Goal: Information Seeking & Learning: Compare options

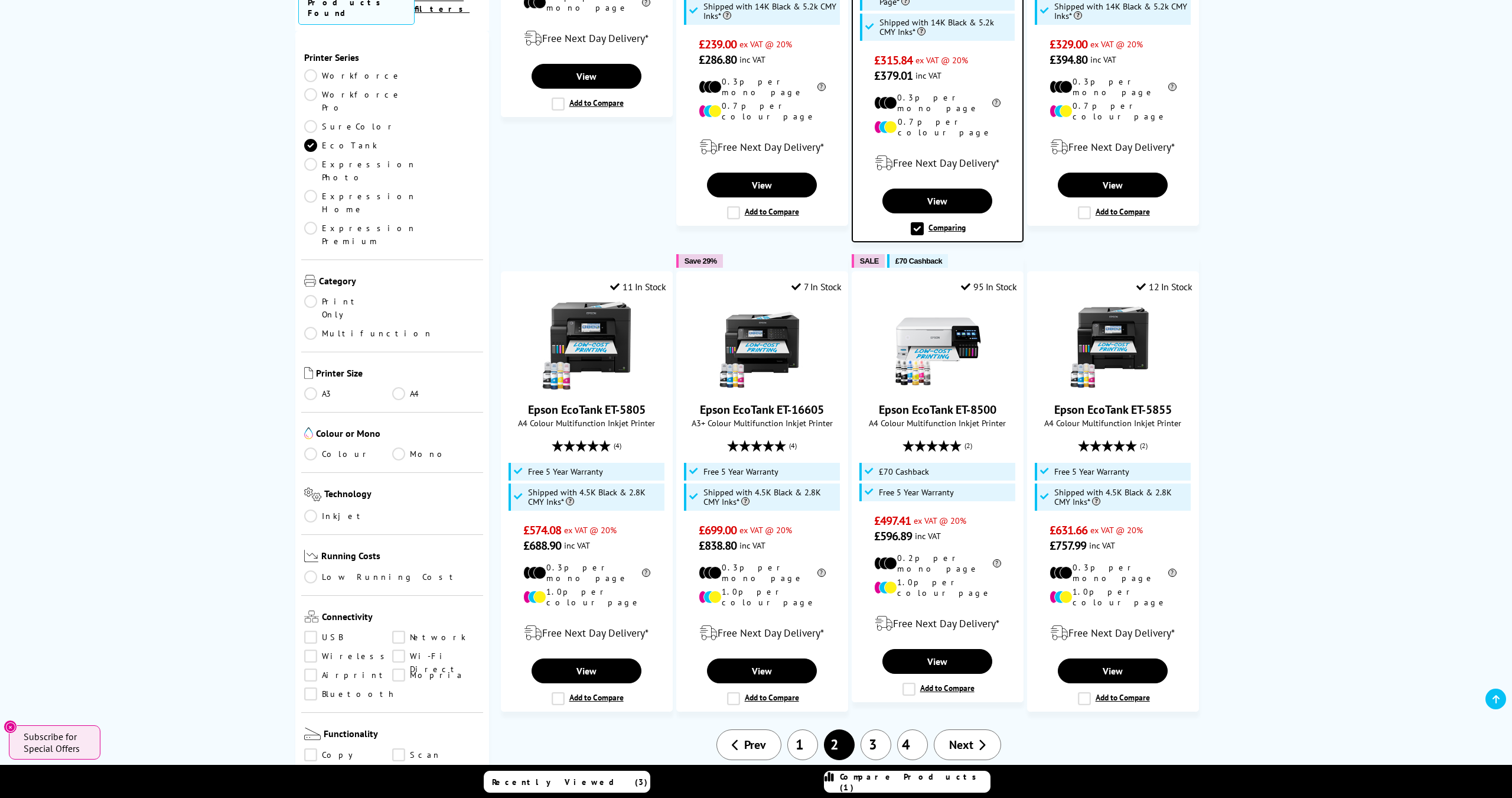
scroll to position [1028, 0]
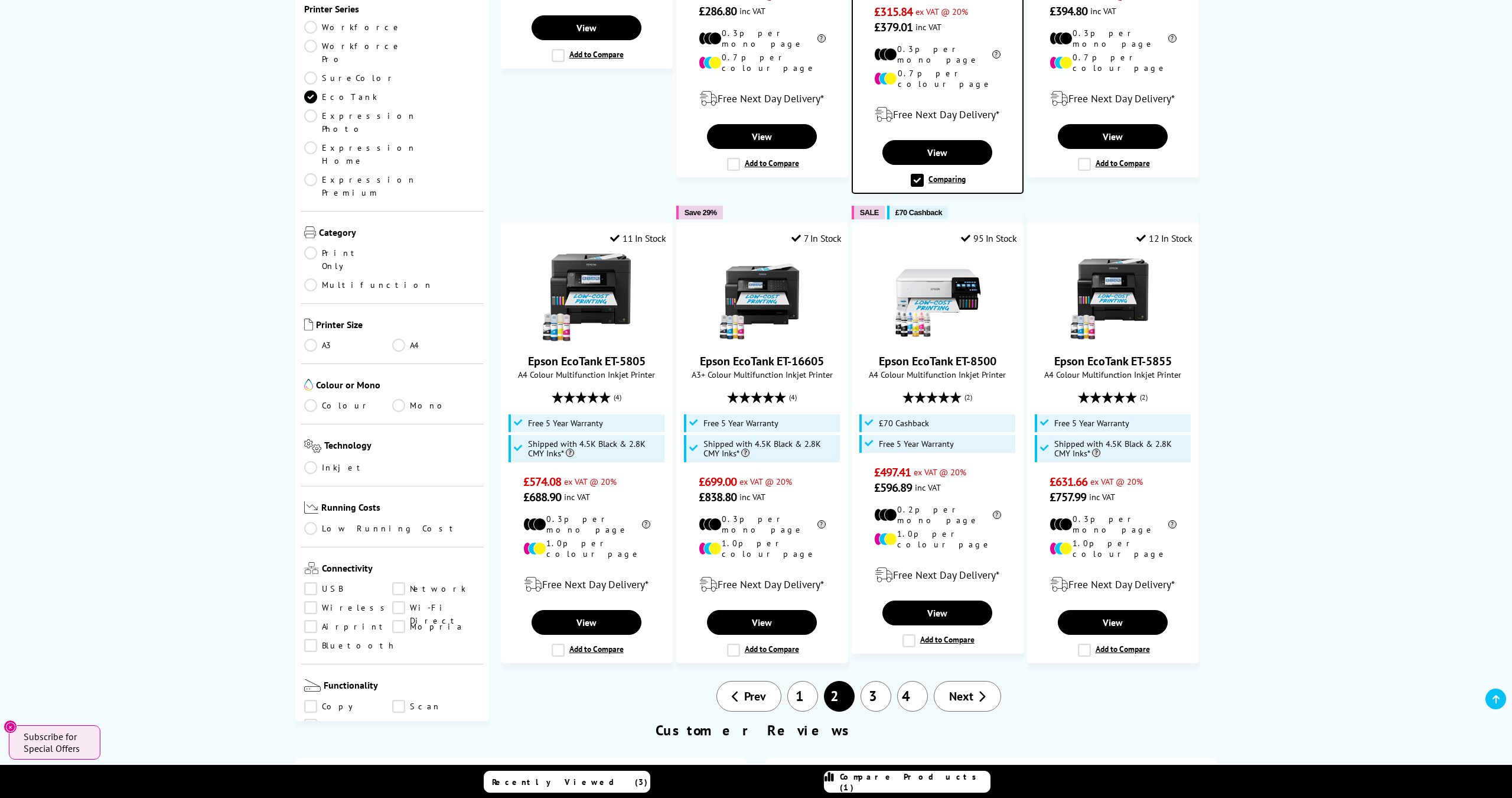
click at [867, 680] on link "3" at bounding box center [875, 695] width 31 height 31
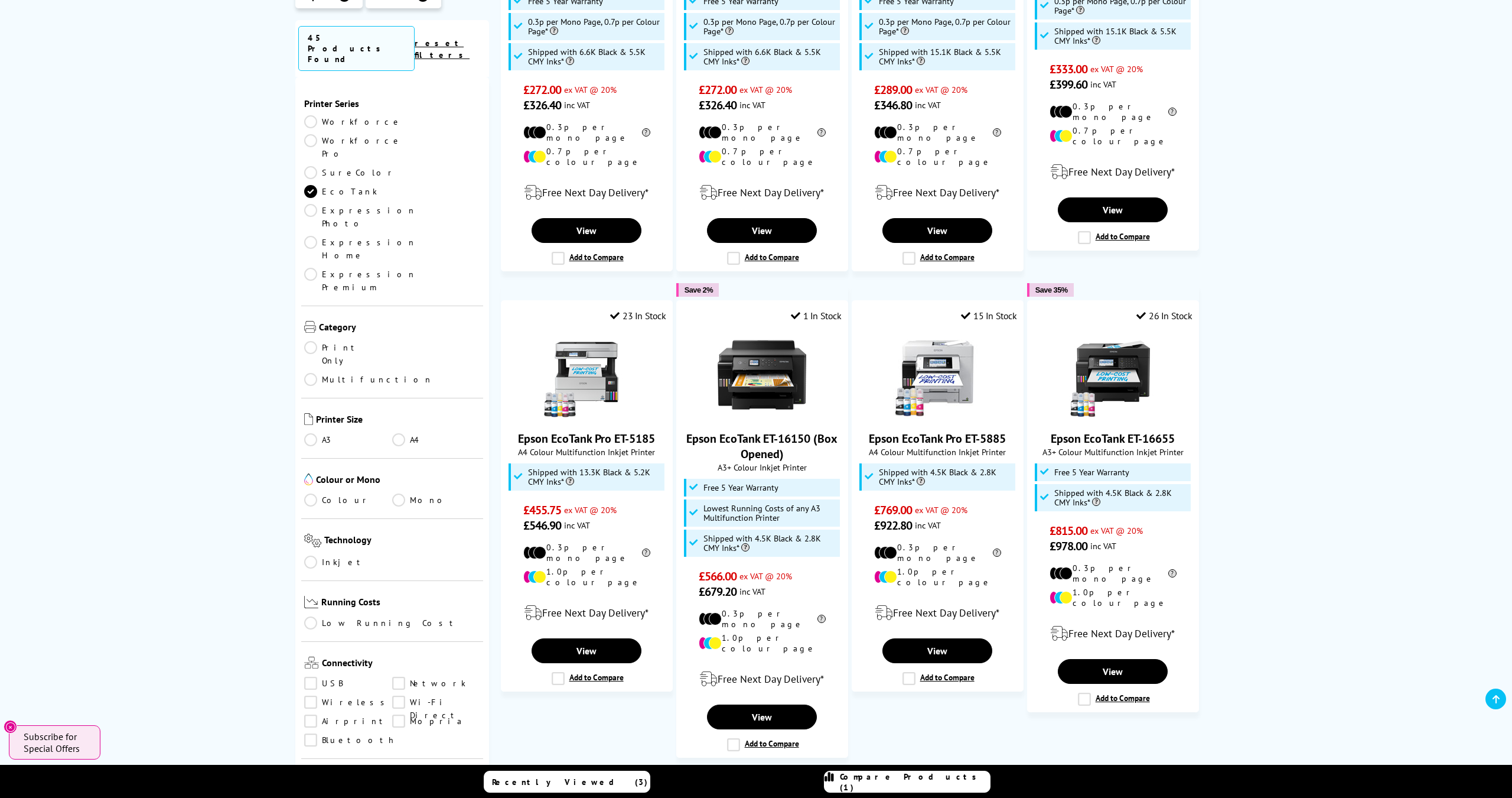
scroll to position [1035, 0]
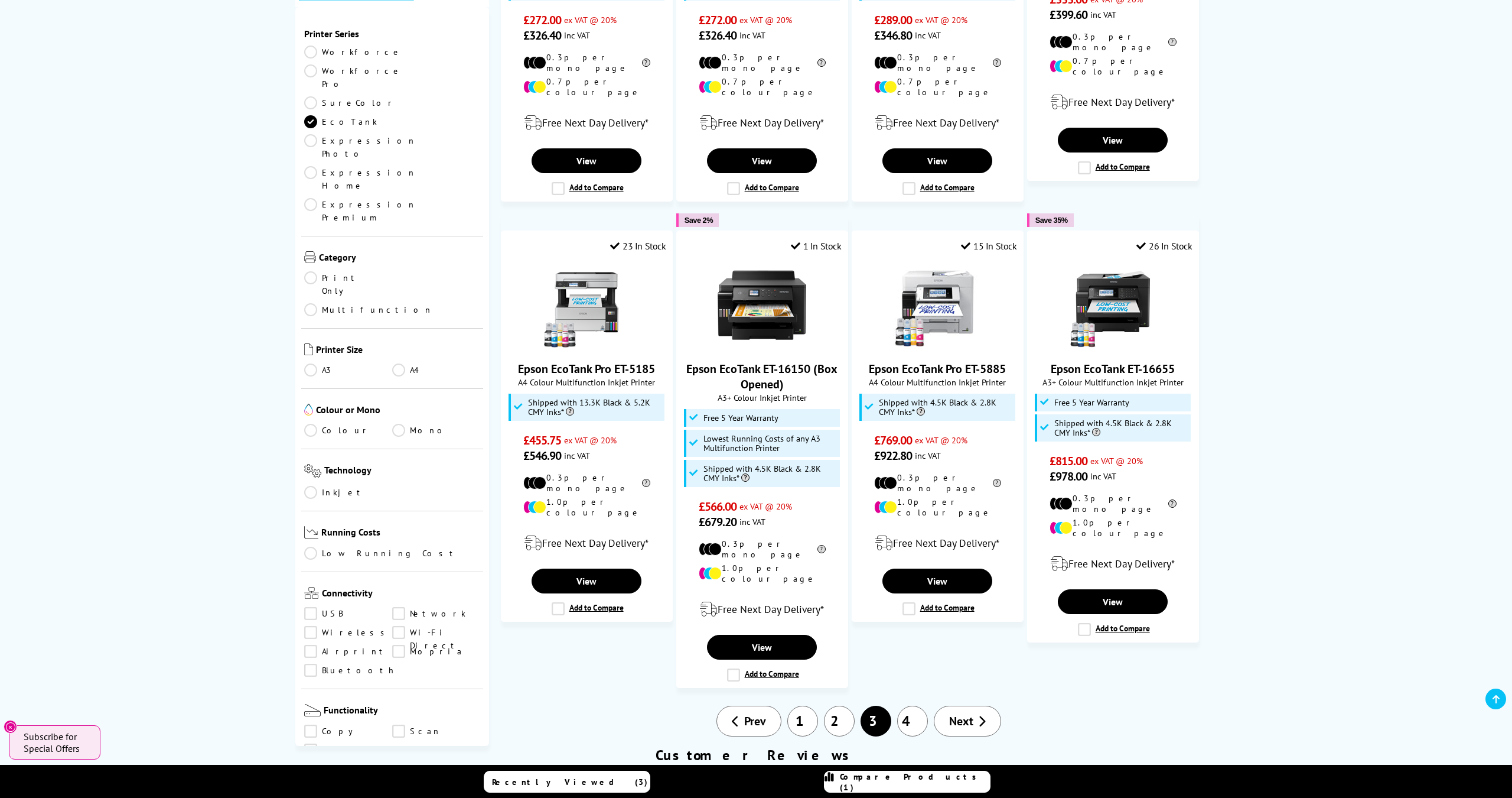
click at [919, 706] on link "4" at bounding box center [912, 720] width 31 height 31
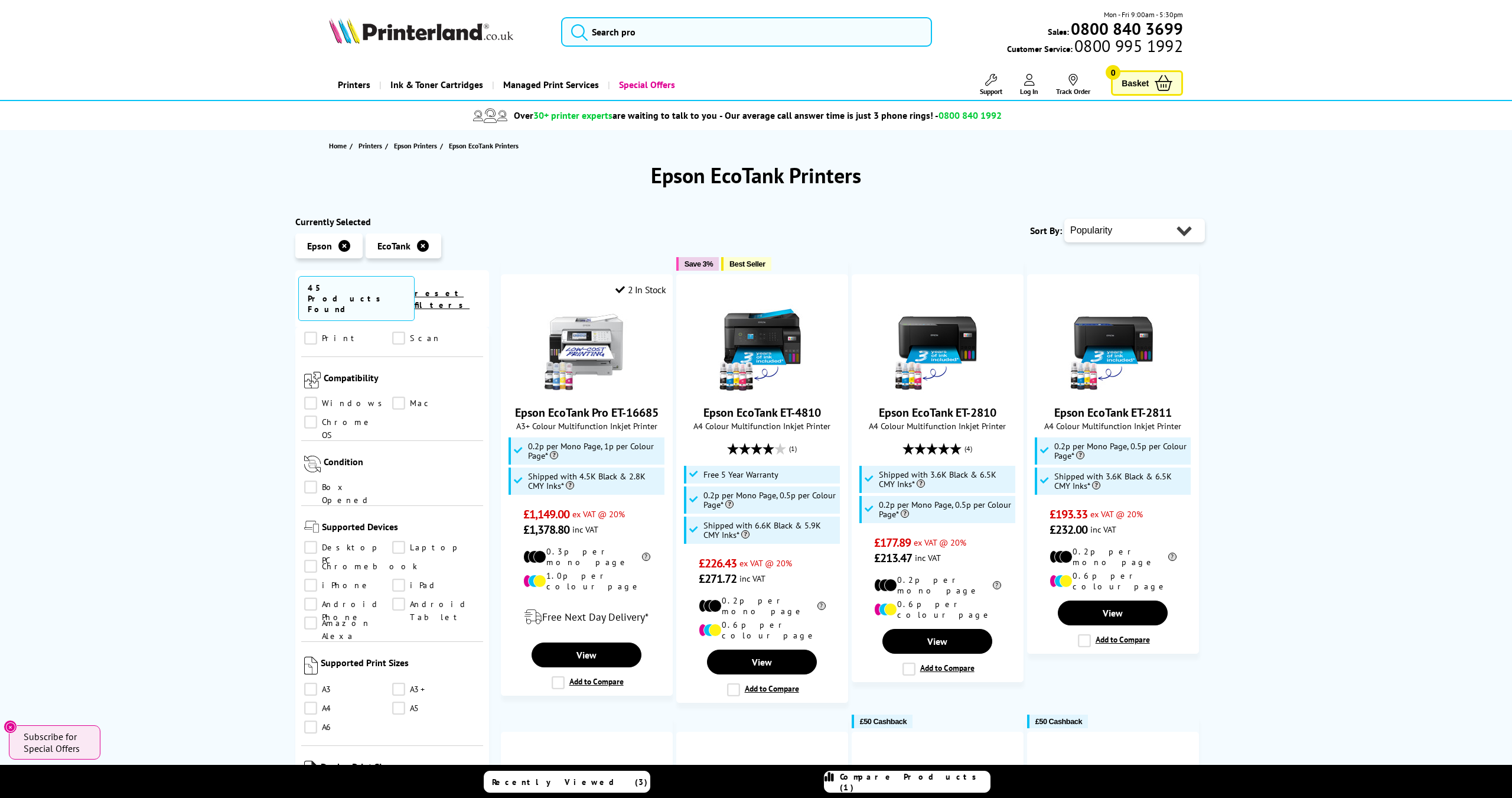
scroll to position [800, 0]
click at [314, 693] on link "A4" at bounding box center [348, 699] width 88 height 13
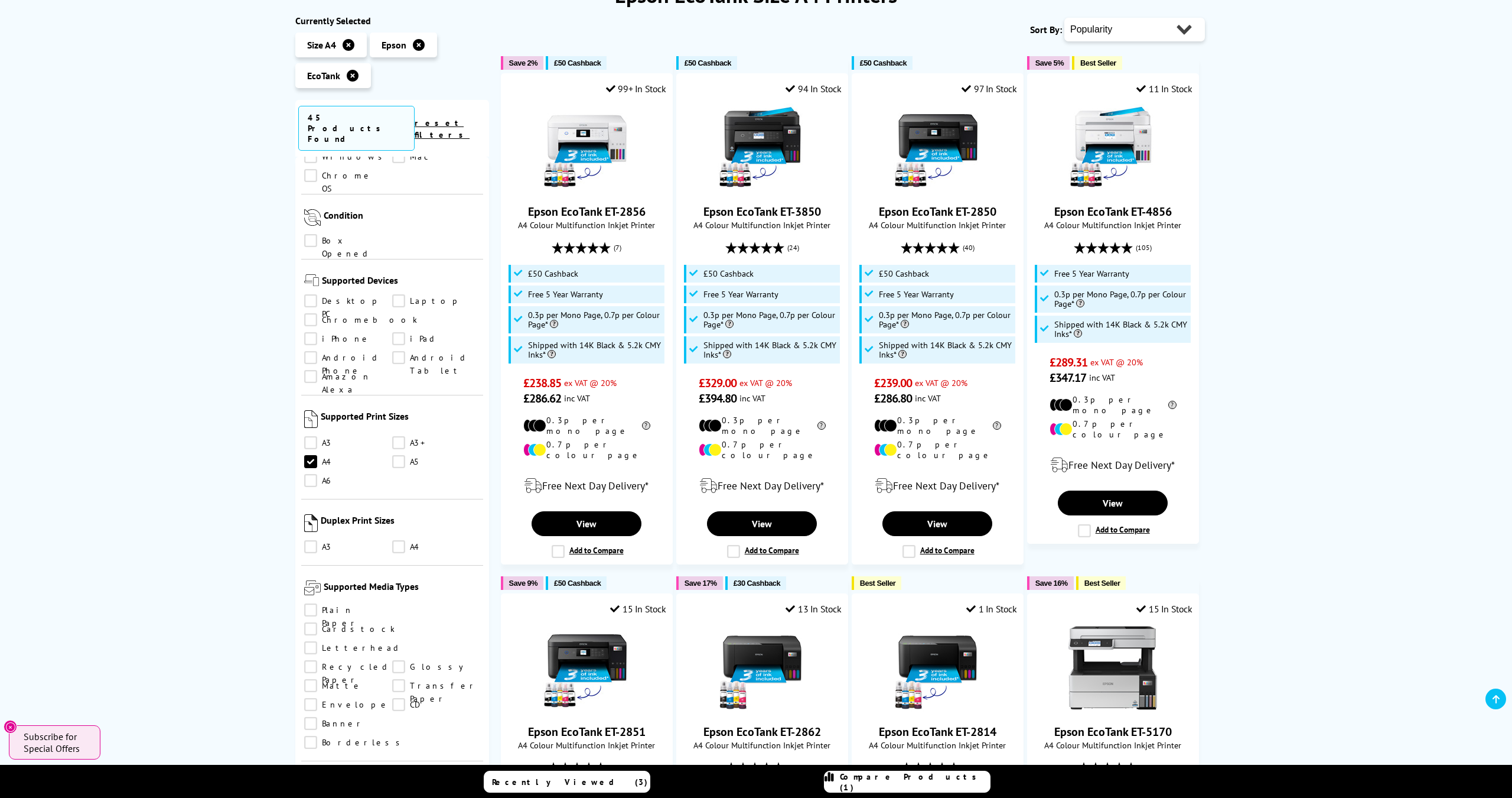
scroll to position [870, 0]
drag, startPoint x: 313, startPoint y: 479, endPoint x: 335, endPoint y: 471, distance: 23.4
click at [392, 658] on link "Glossy" at bounding box center [436, 665] width 88 height 13
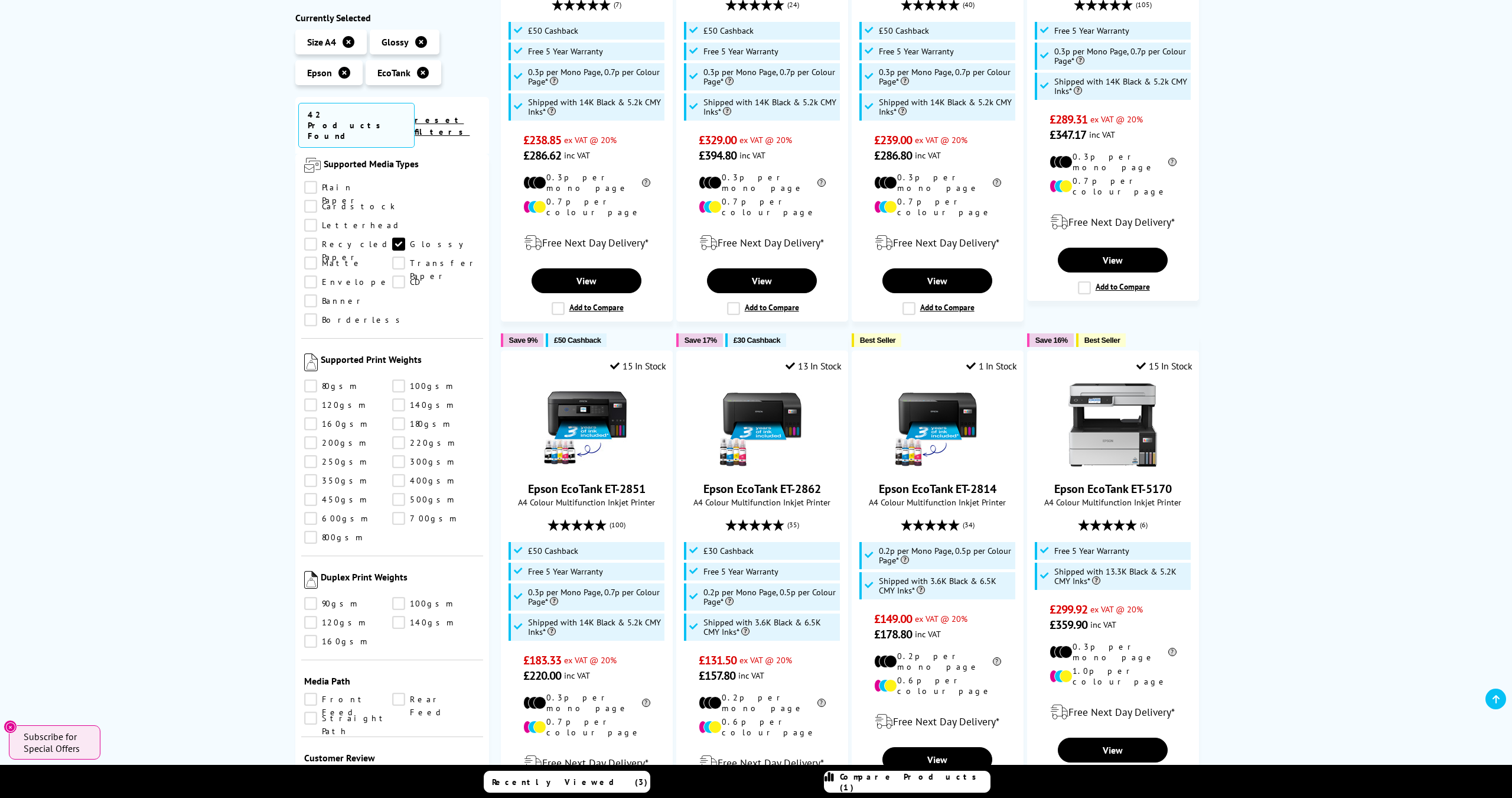
scroll to position [452, 0]
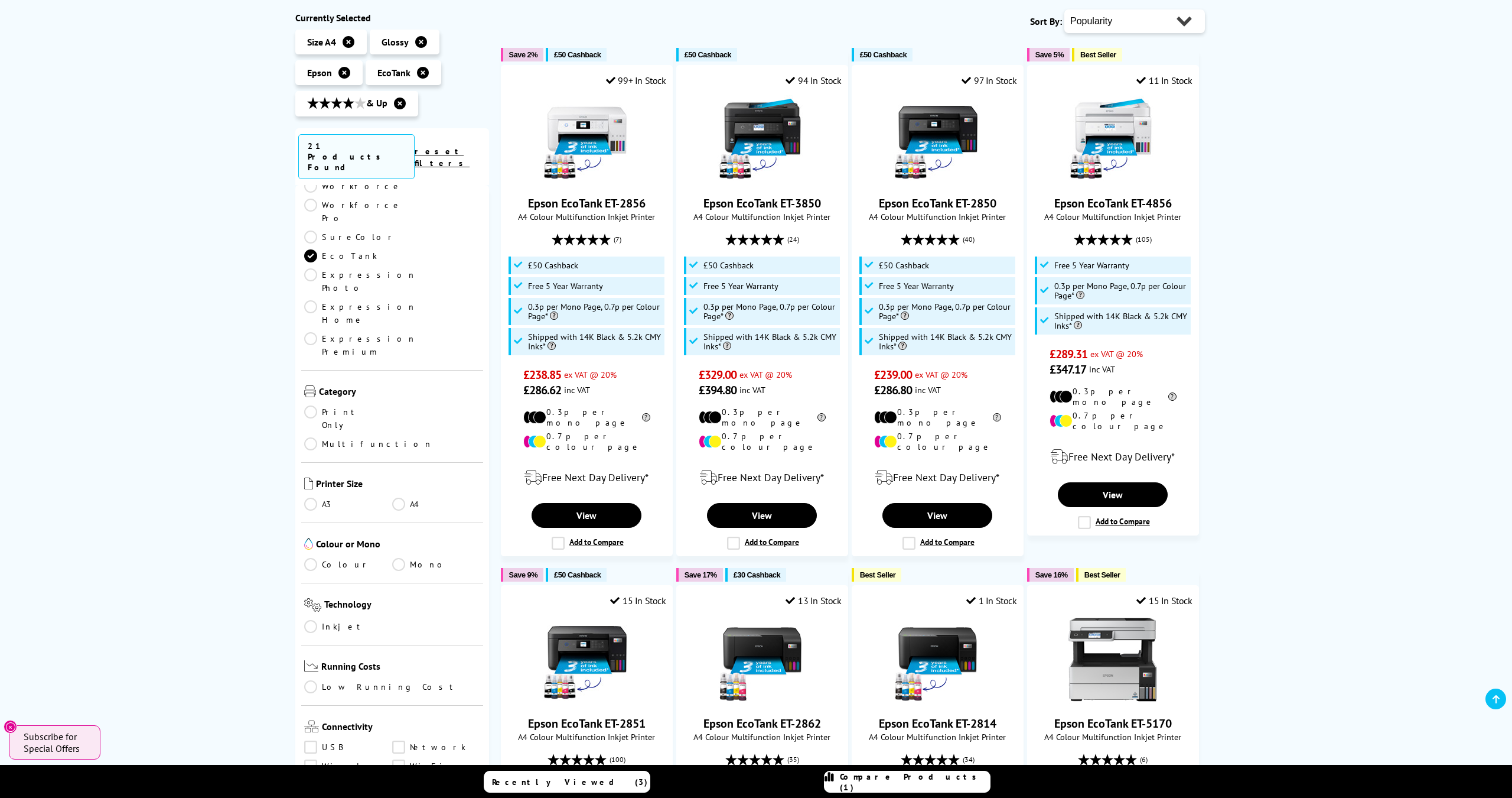
scroll to position [42, 0]
click at [400, 500] on link "A4" at bounding box center [436, 506] width 88 height 13
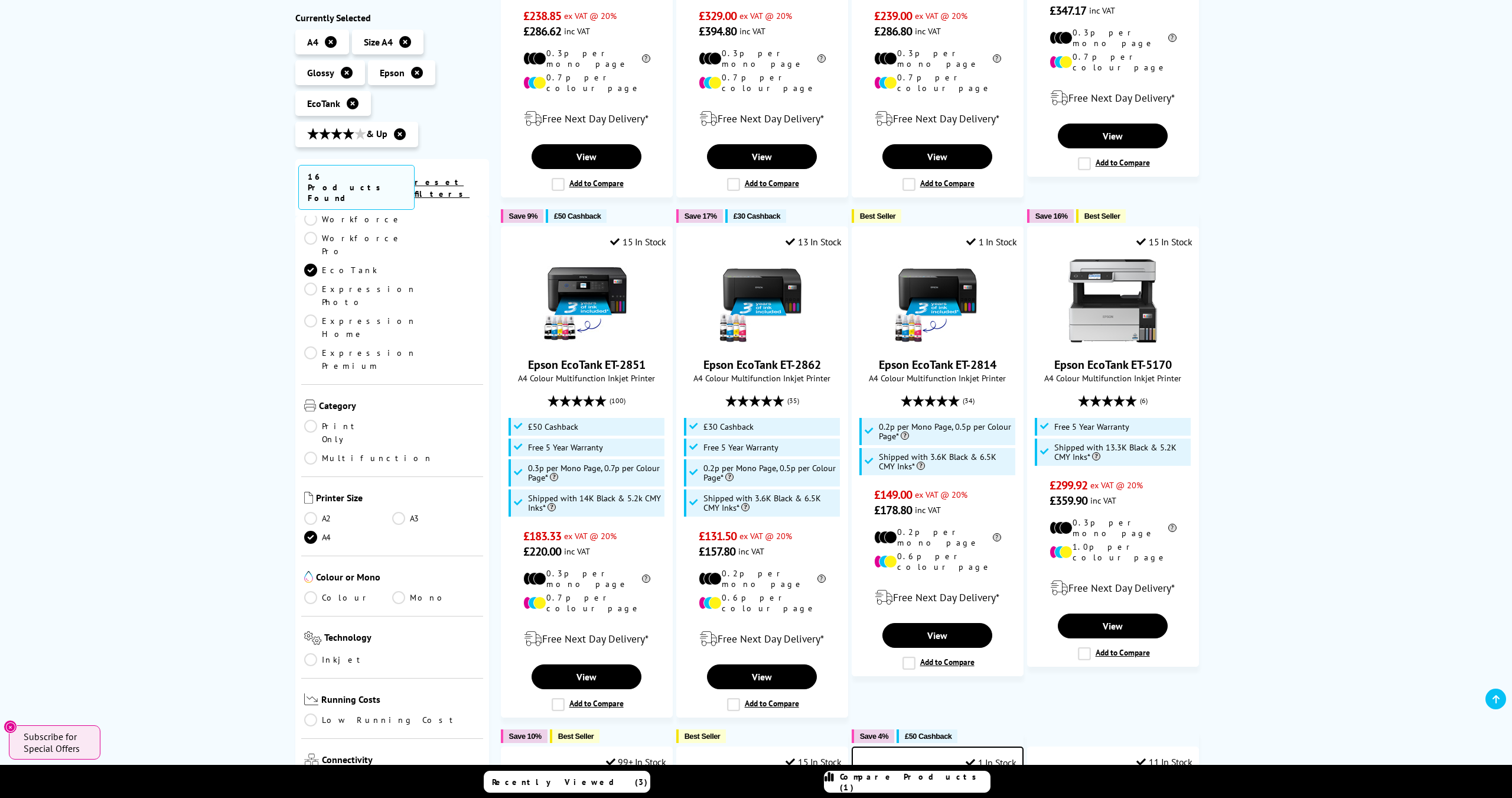
scroll to position [547, 0]
click at [583, 357] on link "Epson EcoTank ET-2851" at bounding box center [587, 365] width 118 height 16
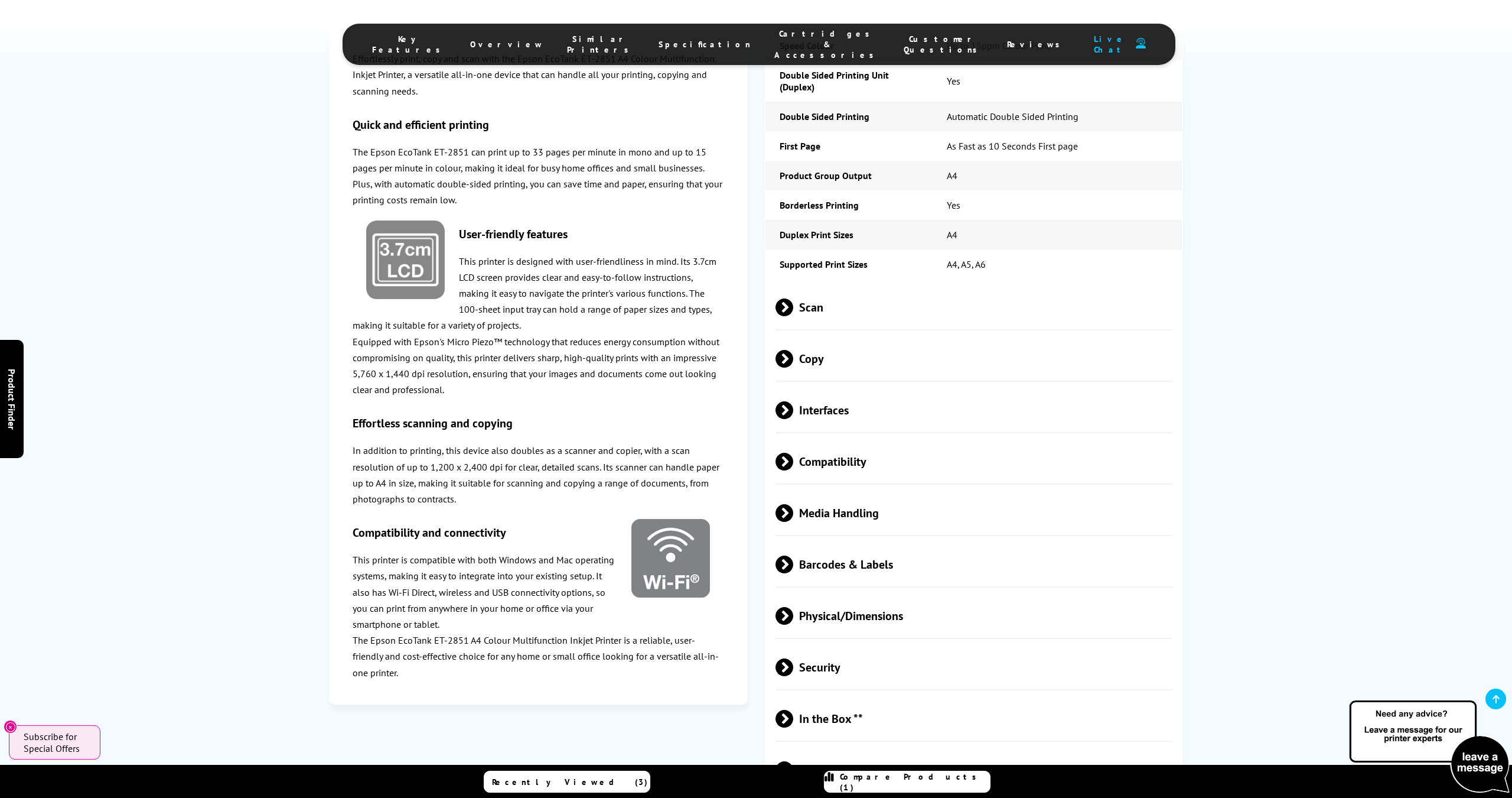
scroll to position [1823, 0]
click at [793, 452] on span at bounding box center [793, 461] width 0 height 18
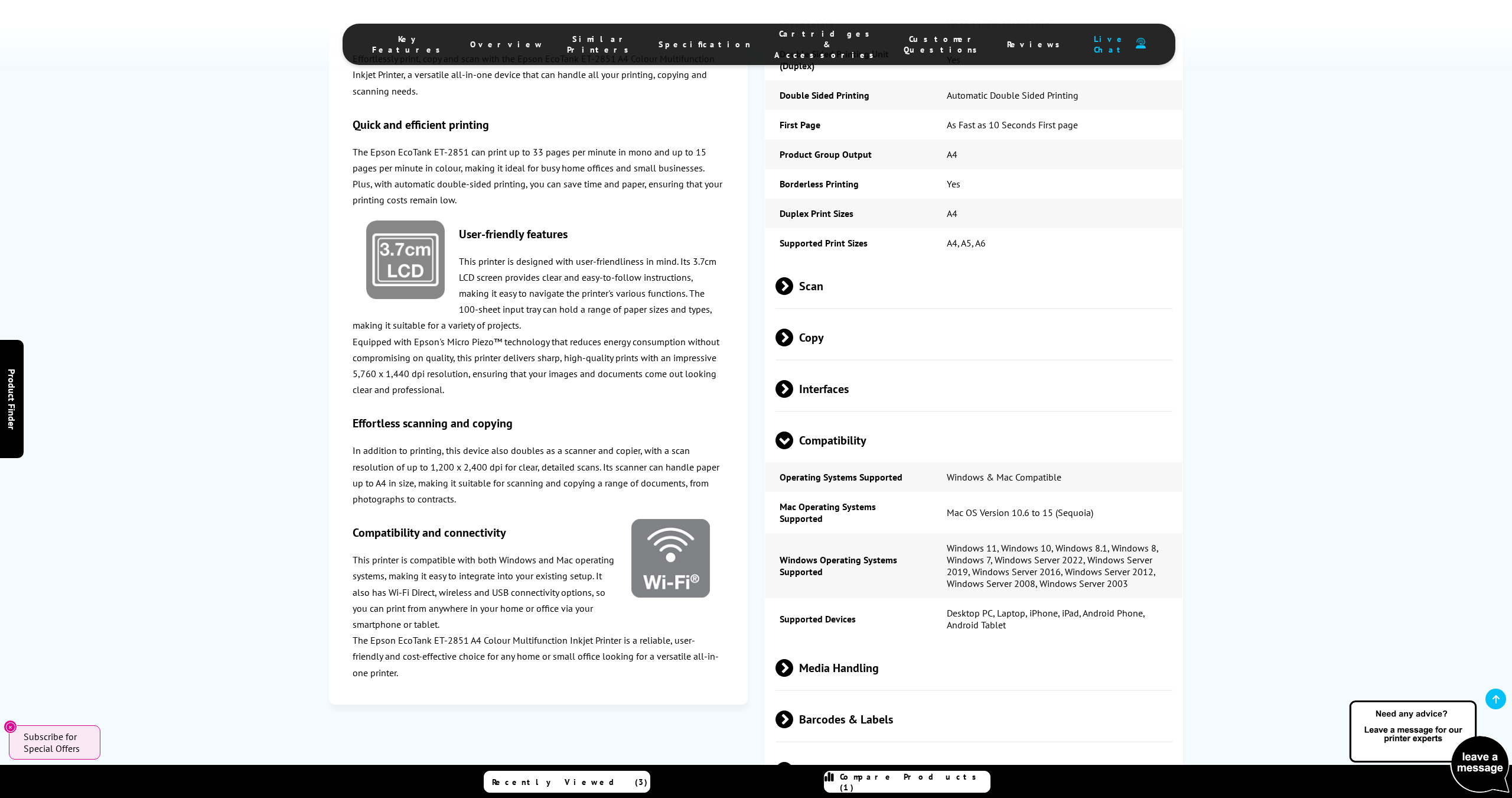
scroll to position [1887, 0]
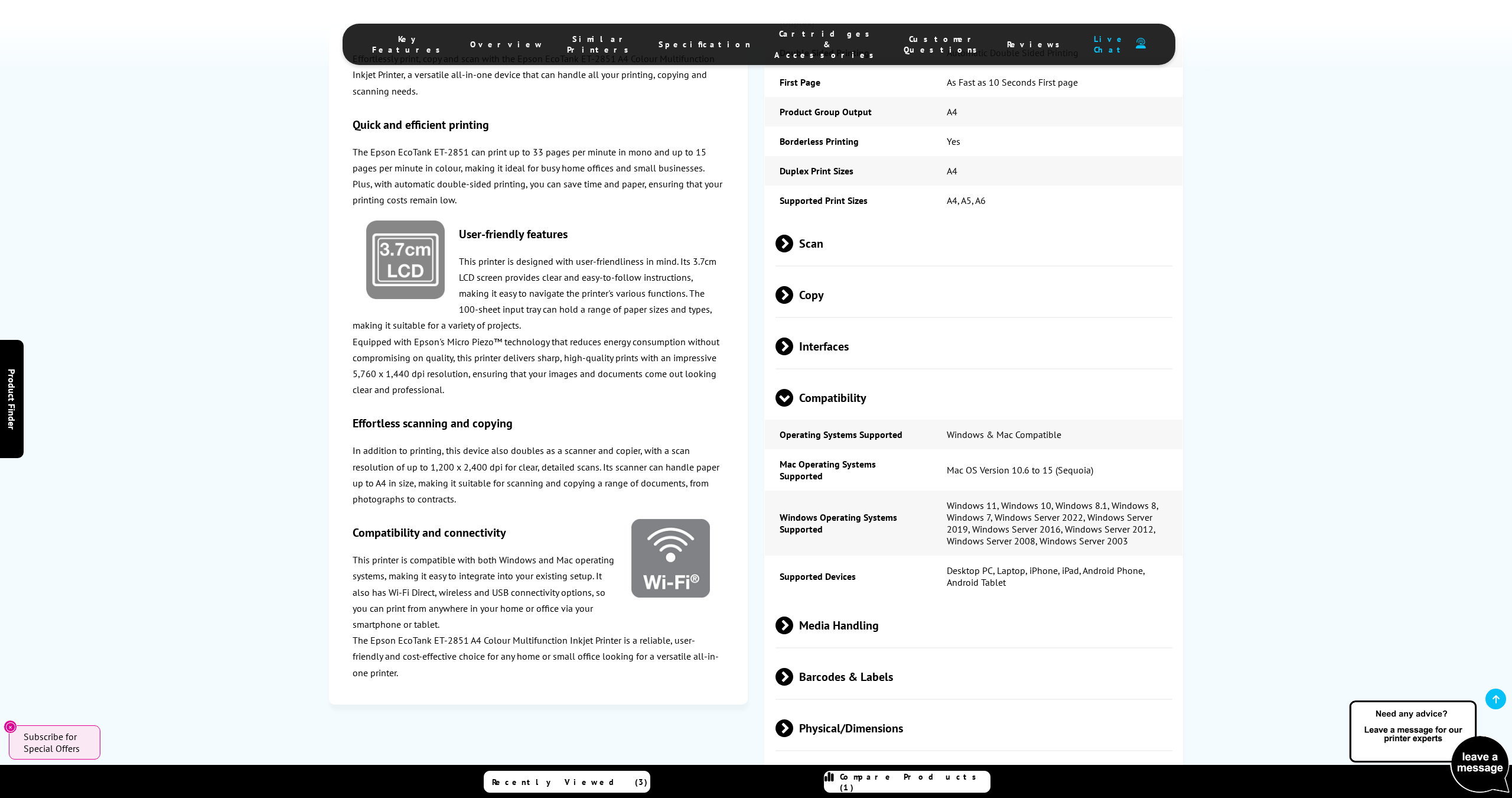
click at [793, 616] on span at bounding box center [793, 625] width 0 height 18
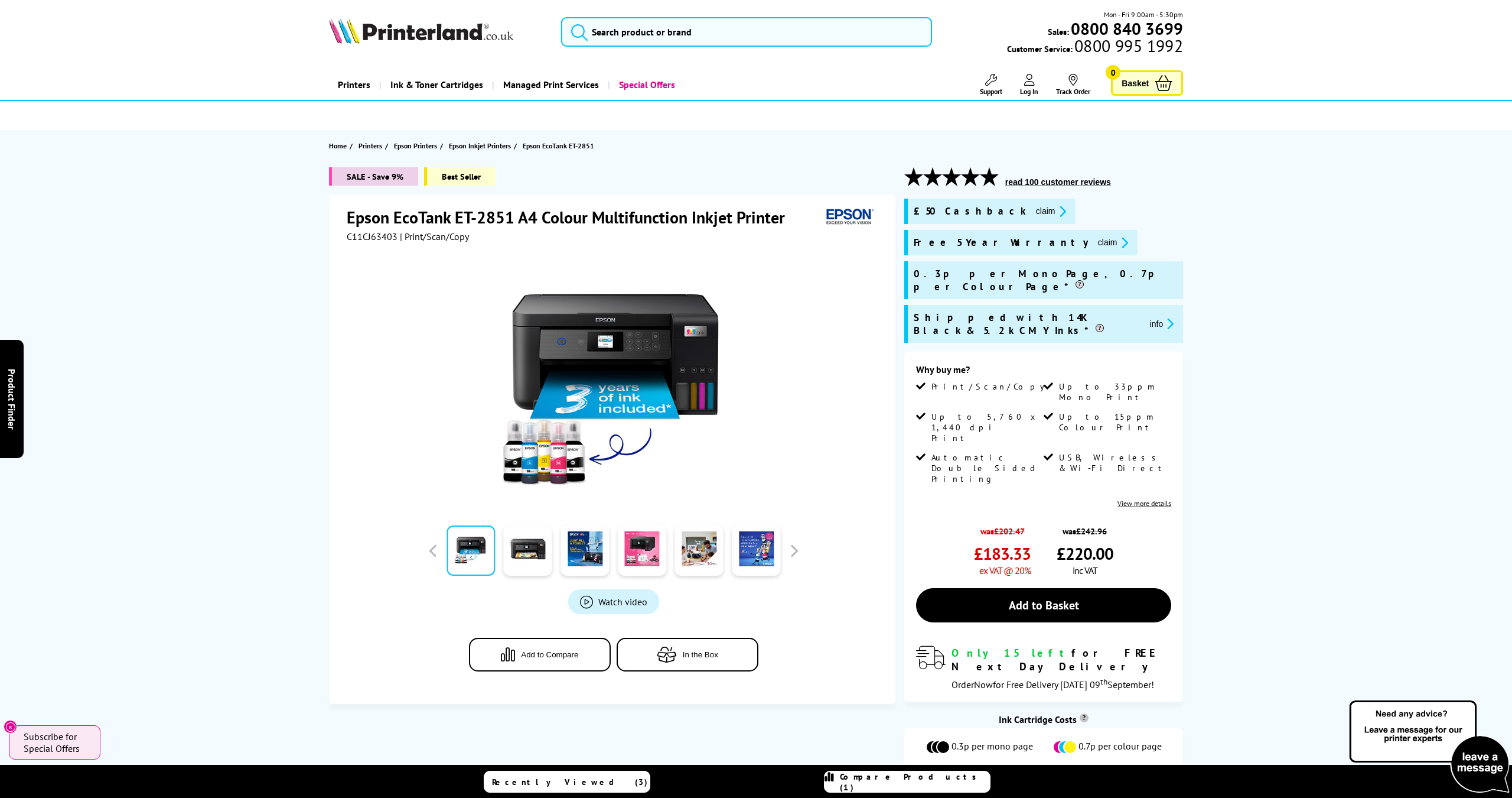
scroll to position [0, 0]
click at [530, 557] on link at bounding box center [528, 550] width 49 height 50
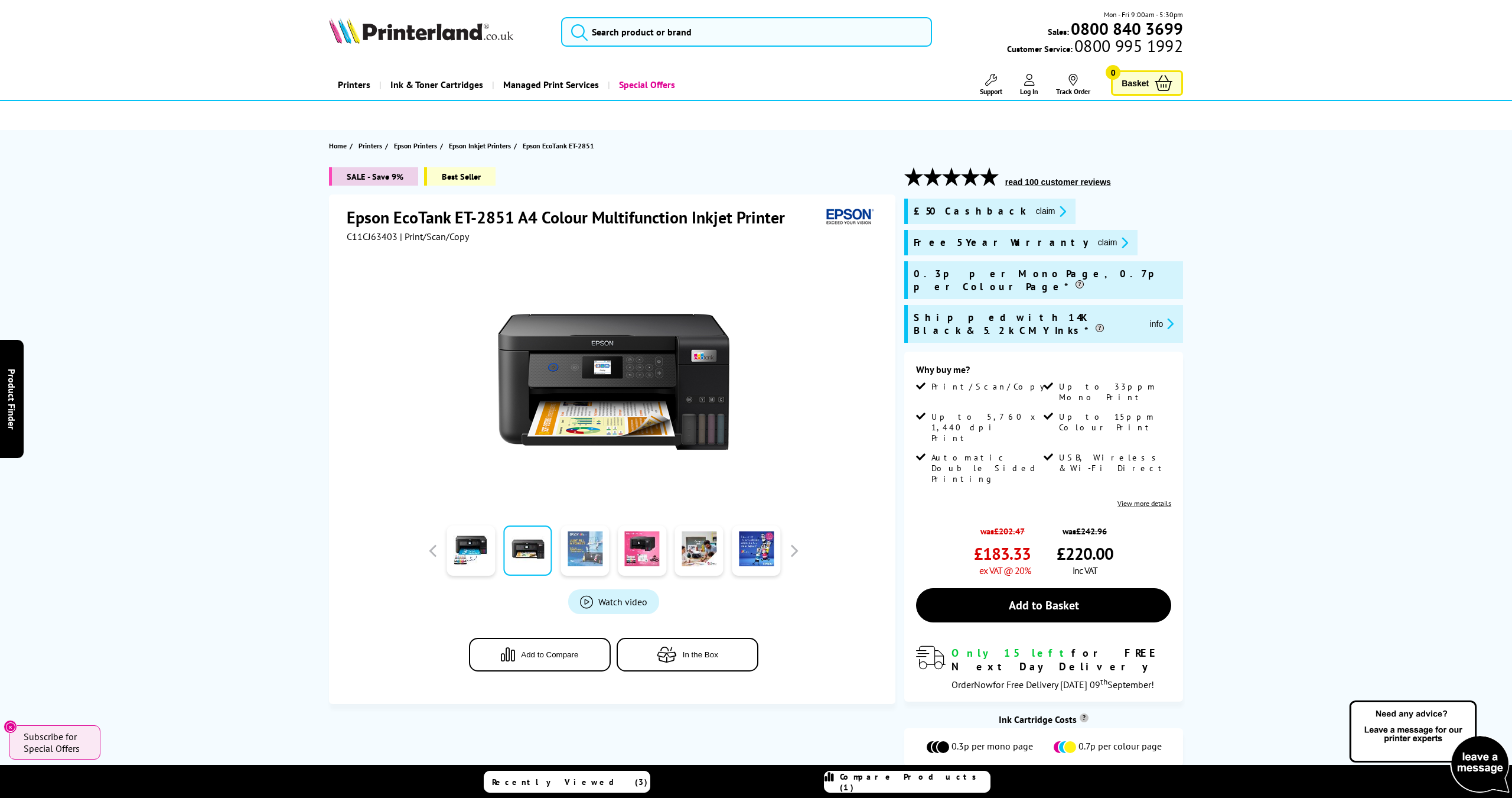
click at [582, 553] on link at bounding box center [584, 550] width 49 height 50
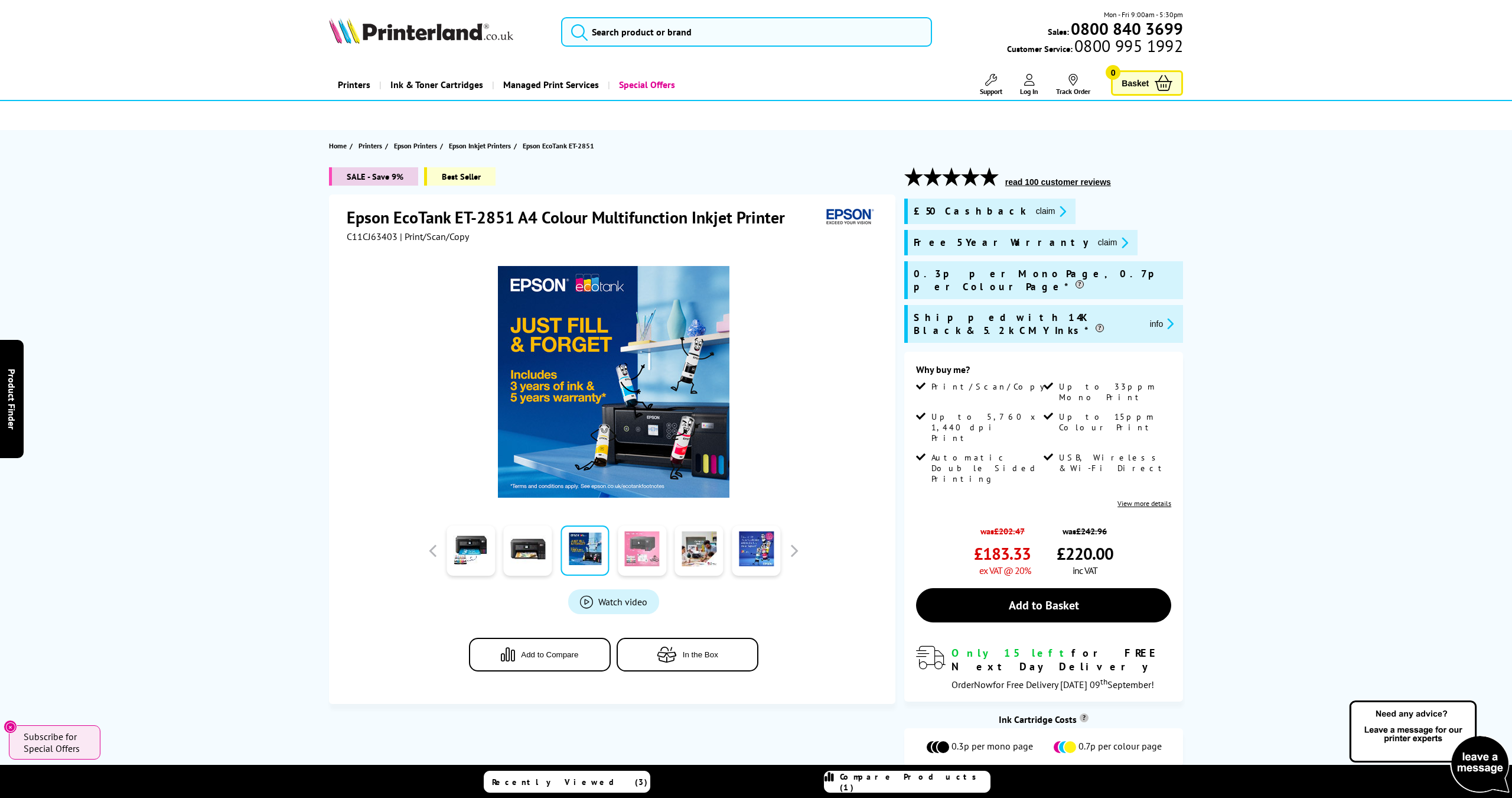
click at [637, 553] on link at bounding box center [642, 550] width 49 height 50
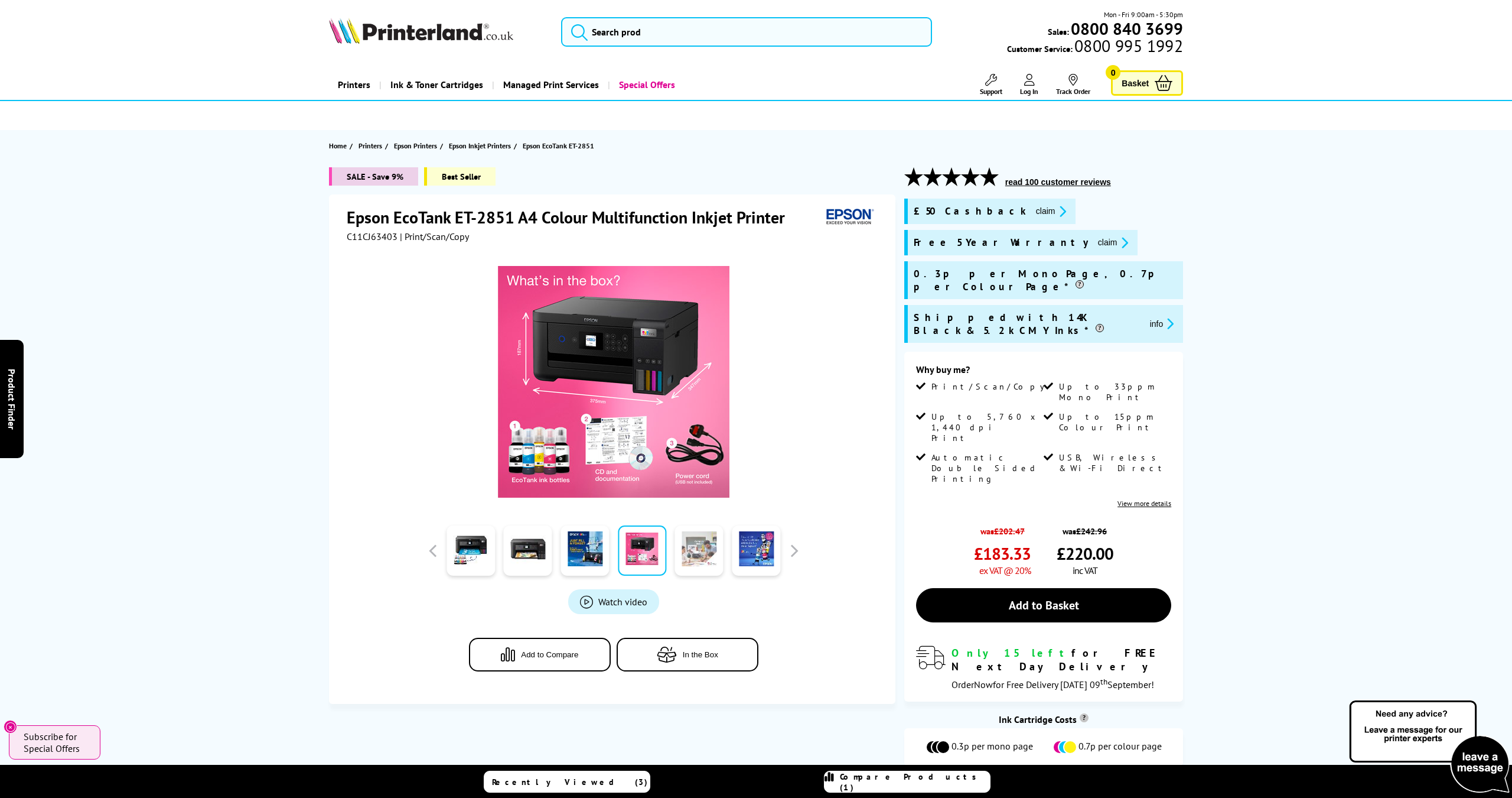
click at [683, 553] on link at bounding box center [700, 550] width 49 height 50
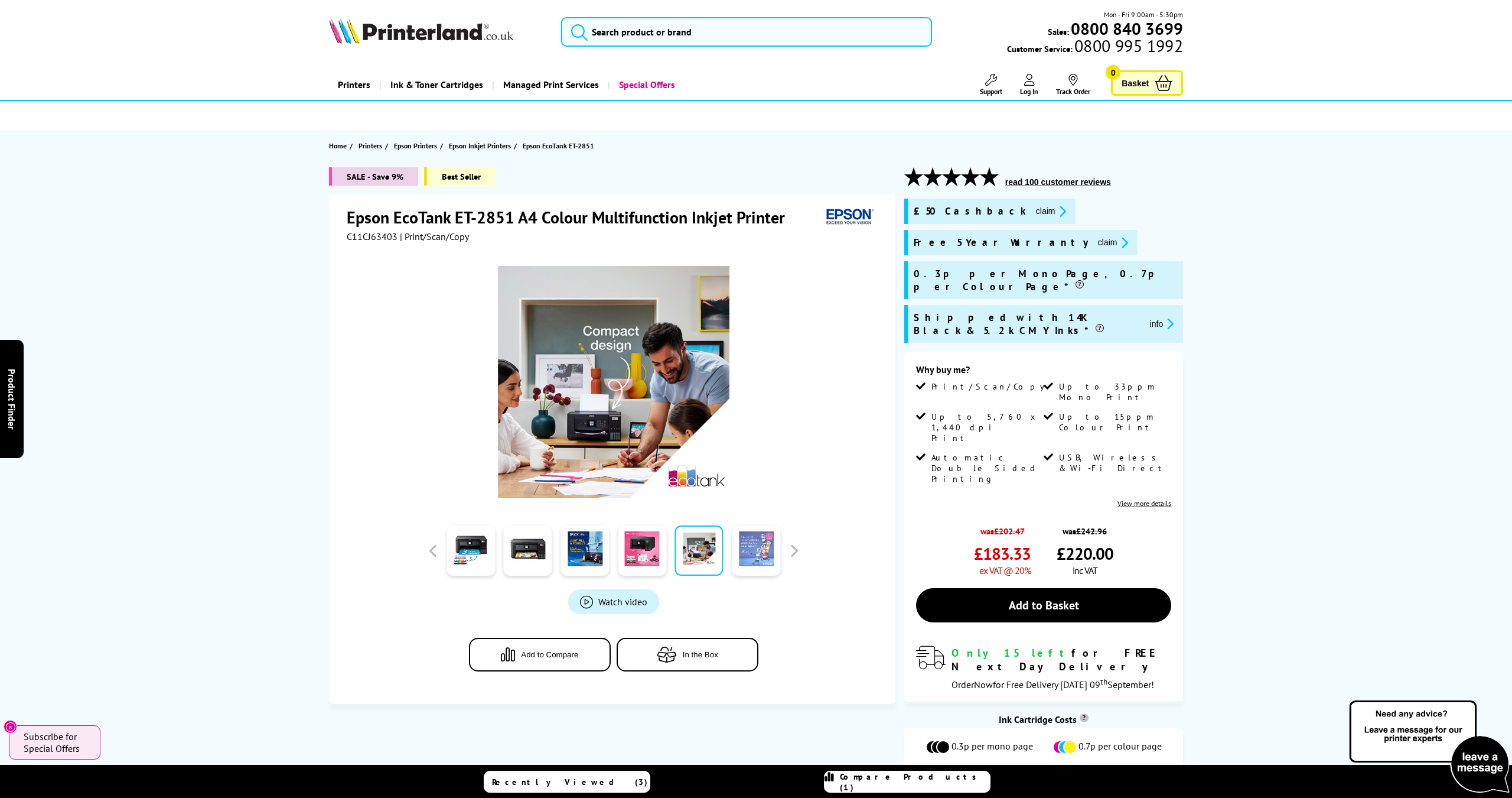
click at [747, 553] on link at bounding box center [756, 550] width 49 height 50
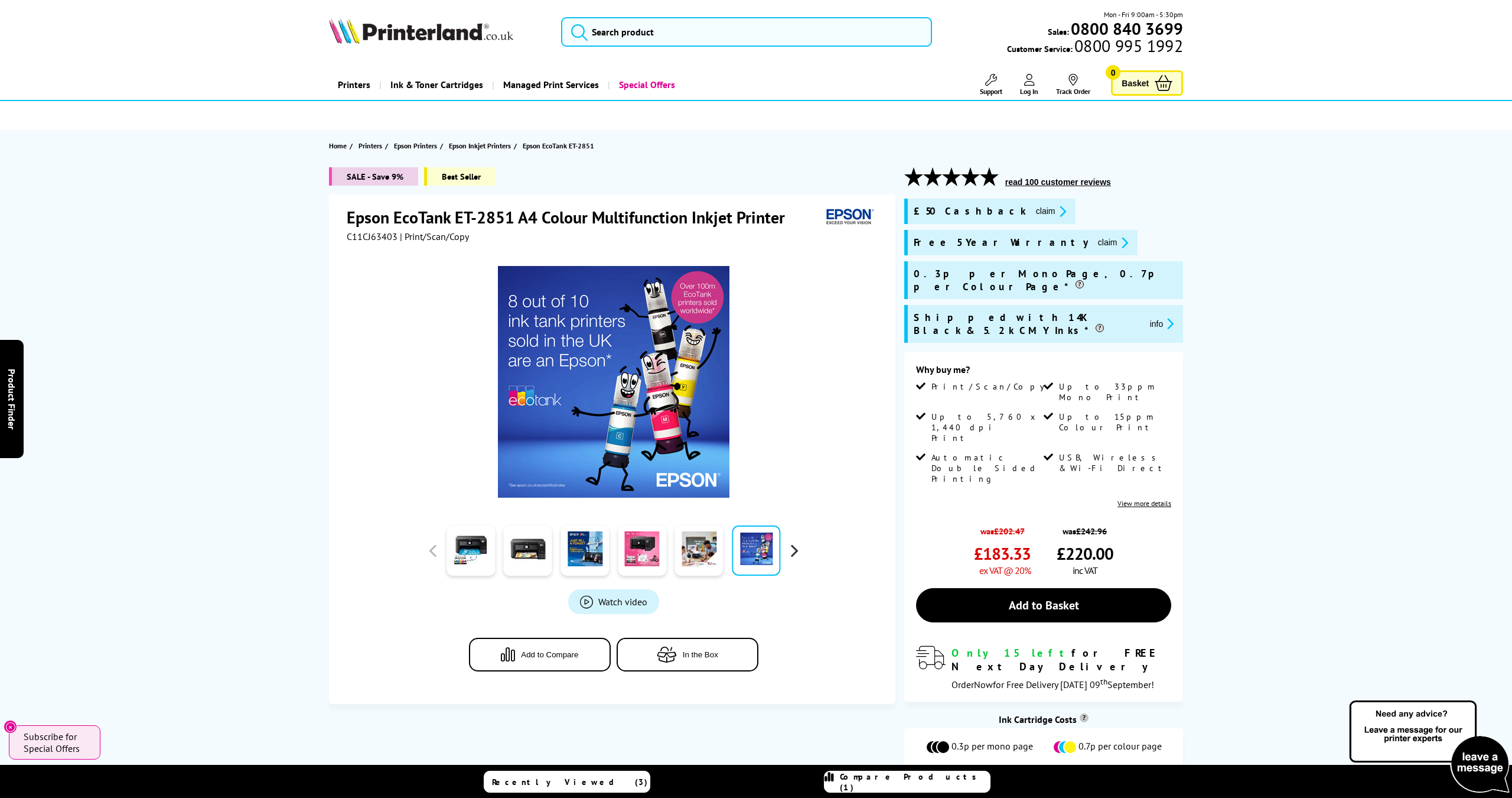
click at [797, 551] on button "button" at bounding box center [794, 550] width 18 height 18
click at [532, 551] on link at bounding box center [528, 550] width 49 height 50
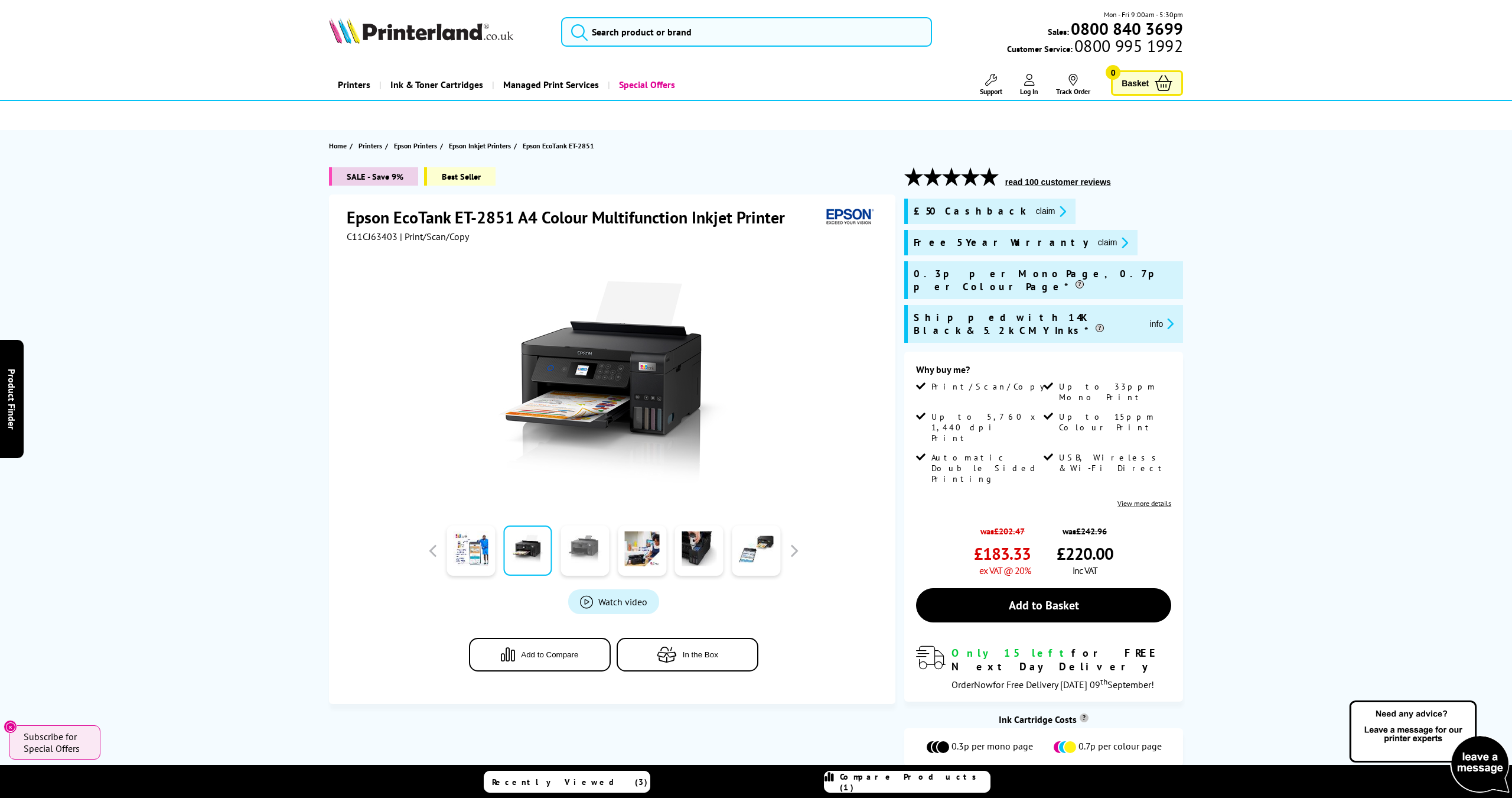
click at [565, 553] on link at bounding box center [584, 550] width 49 height 50
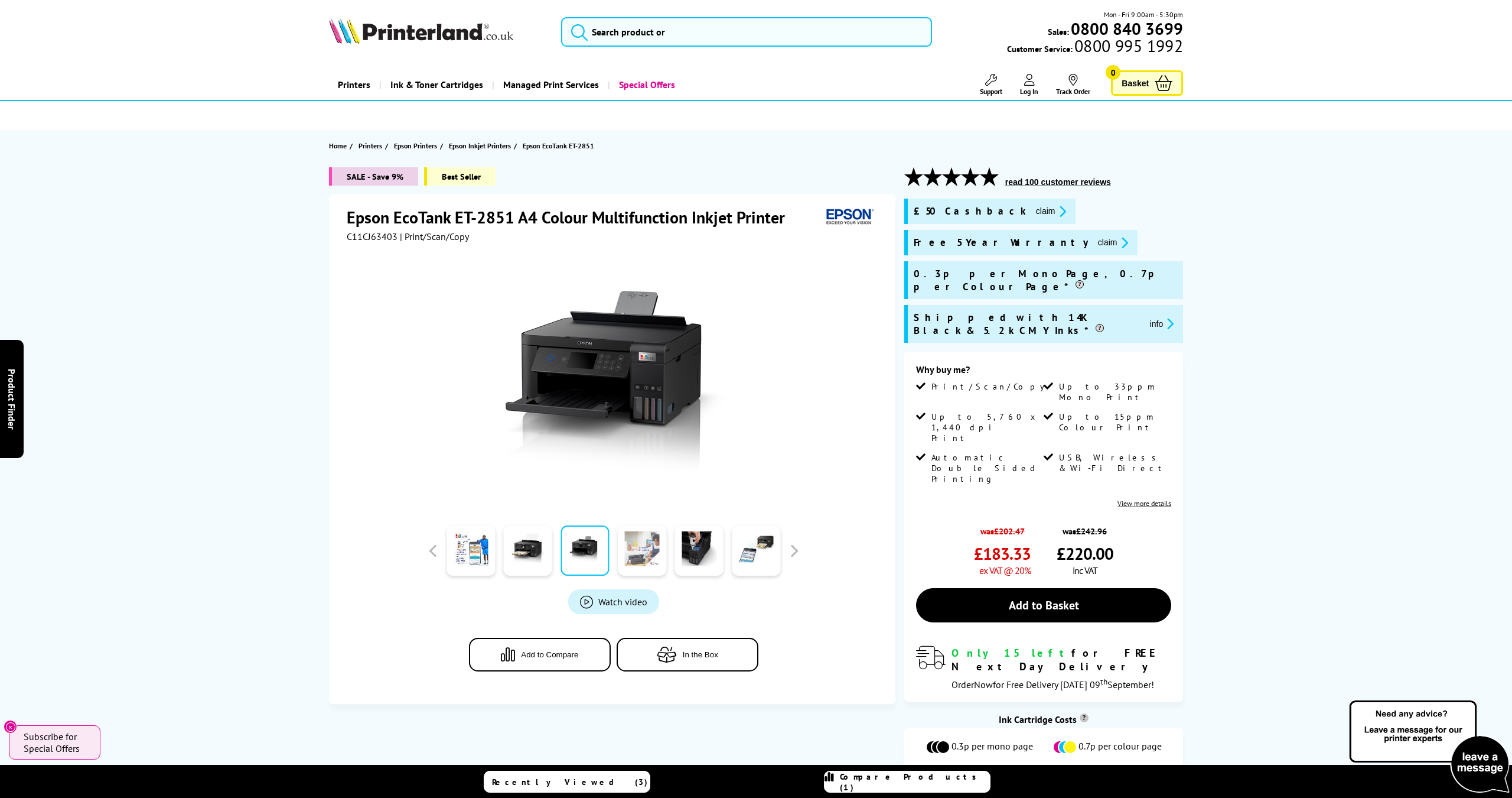
click at [634, 553] on link at bounding box center [642, 550] width 49 height 50
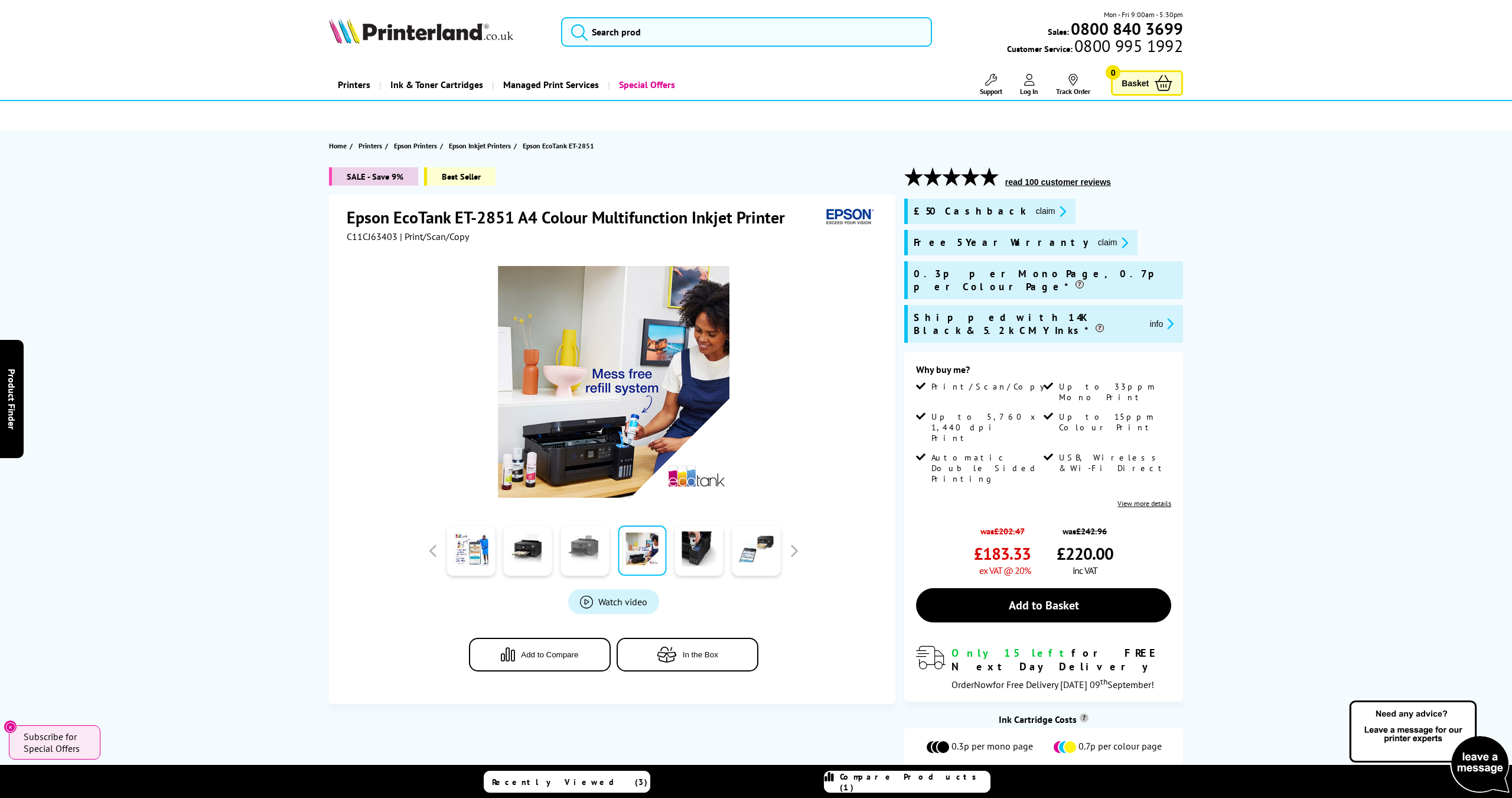
click at [567, 551] on link at bounding box center [584, 550] width 49 height 50
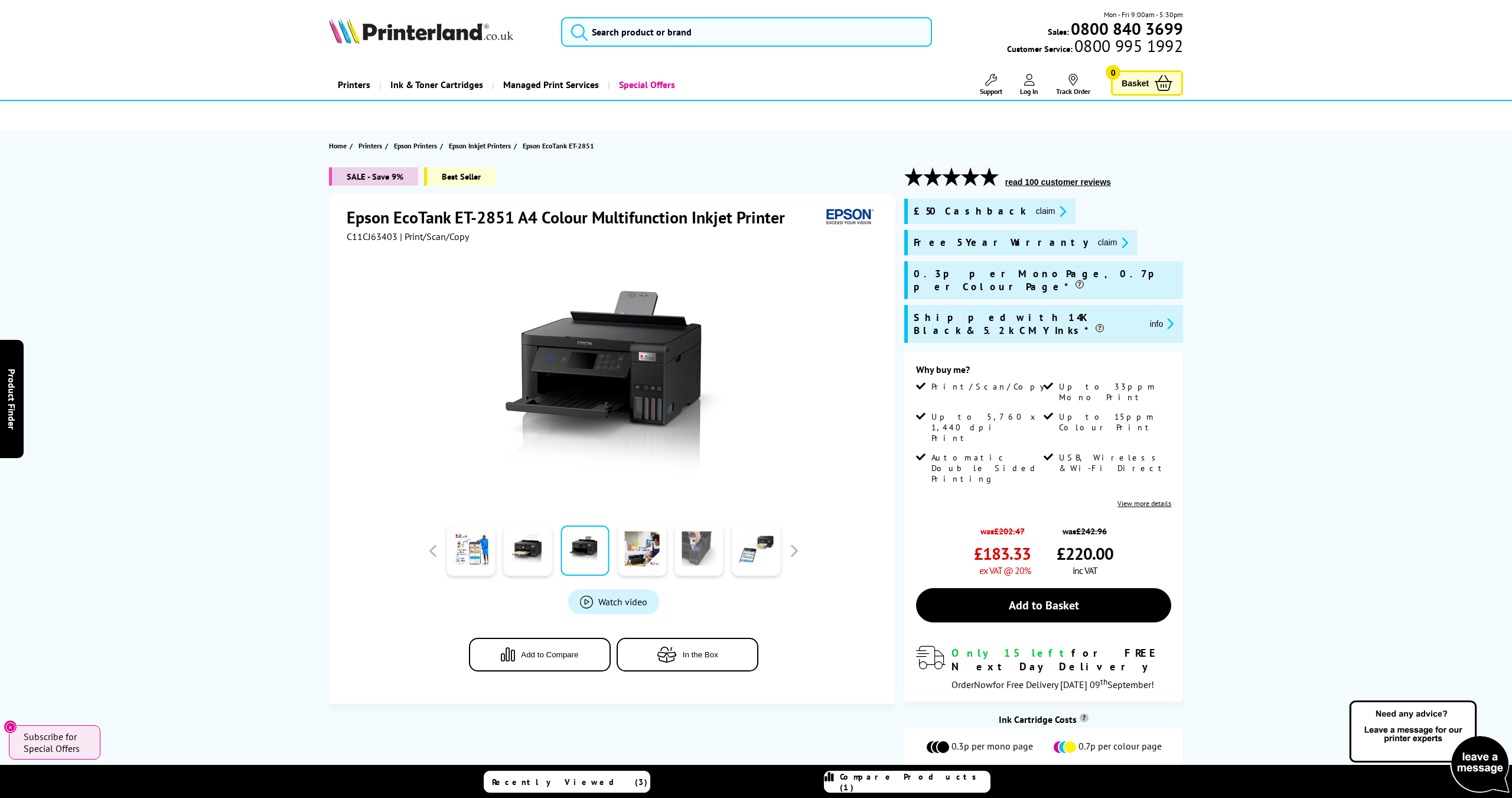
click at [696, 550] on link at bounding box center [700, 550] width 49 height 50
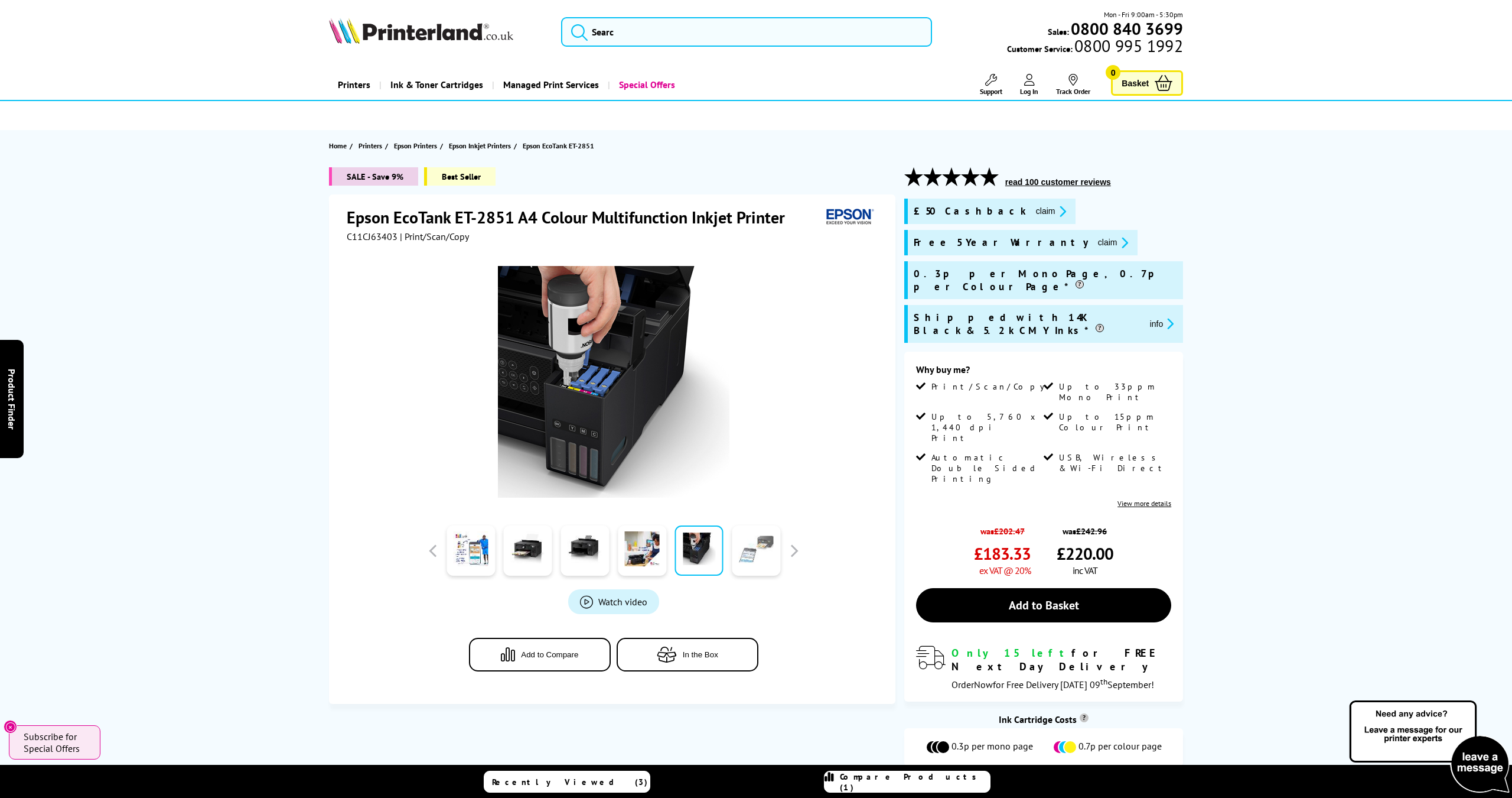
click at [747, 552] on link at bounding box center [756, 550] width 49 height 50
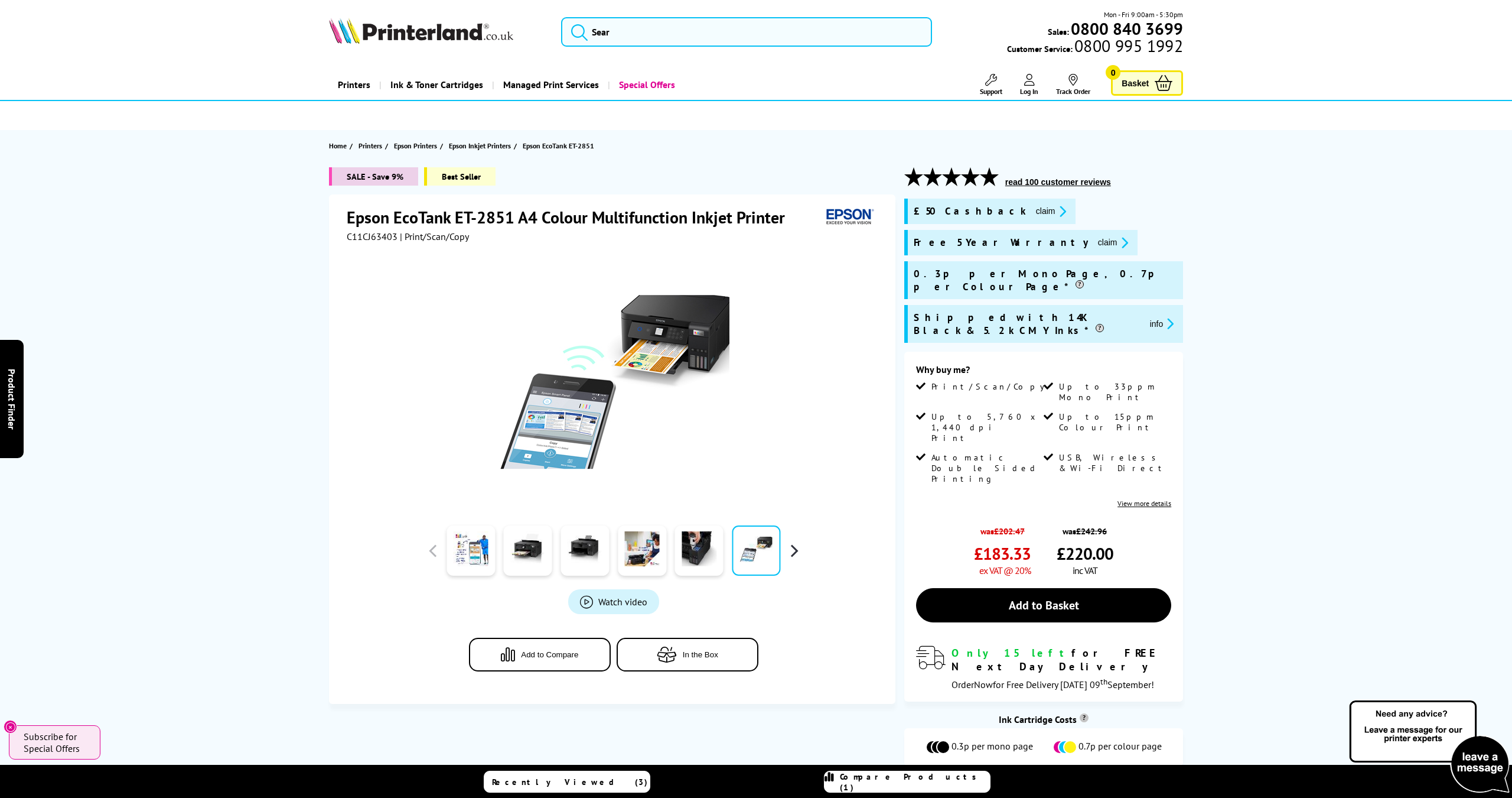
click at [794, 551] on button "button" at bounding box center [794, 550] width 18 height 18
click at [495, 545] on div at bounding box center [471, 550] width 57 height 59
click at [534, 546] on link at bounding box center [528, 550] width 49 height 50
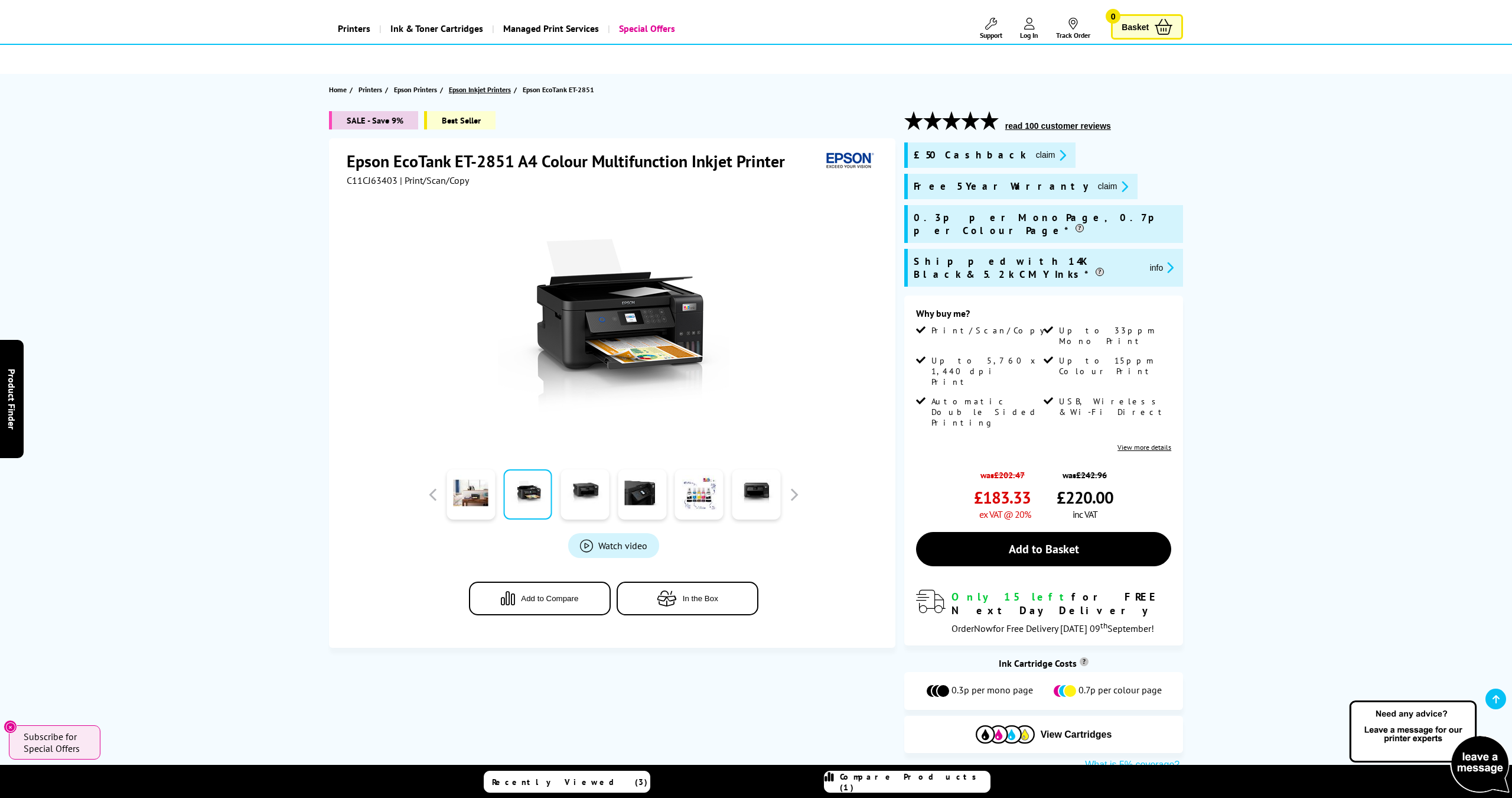
scroll to position [55, 0]
click at [488, 88] on span "Epson Inkjet Printers" at bounding box center [479, 91] width 62 height 13
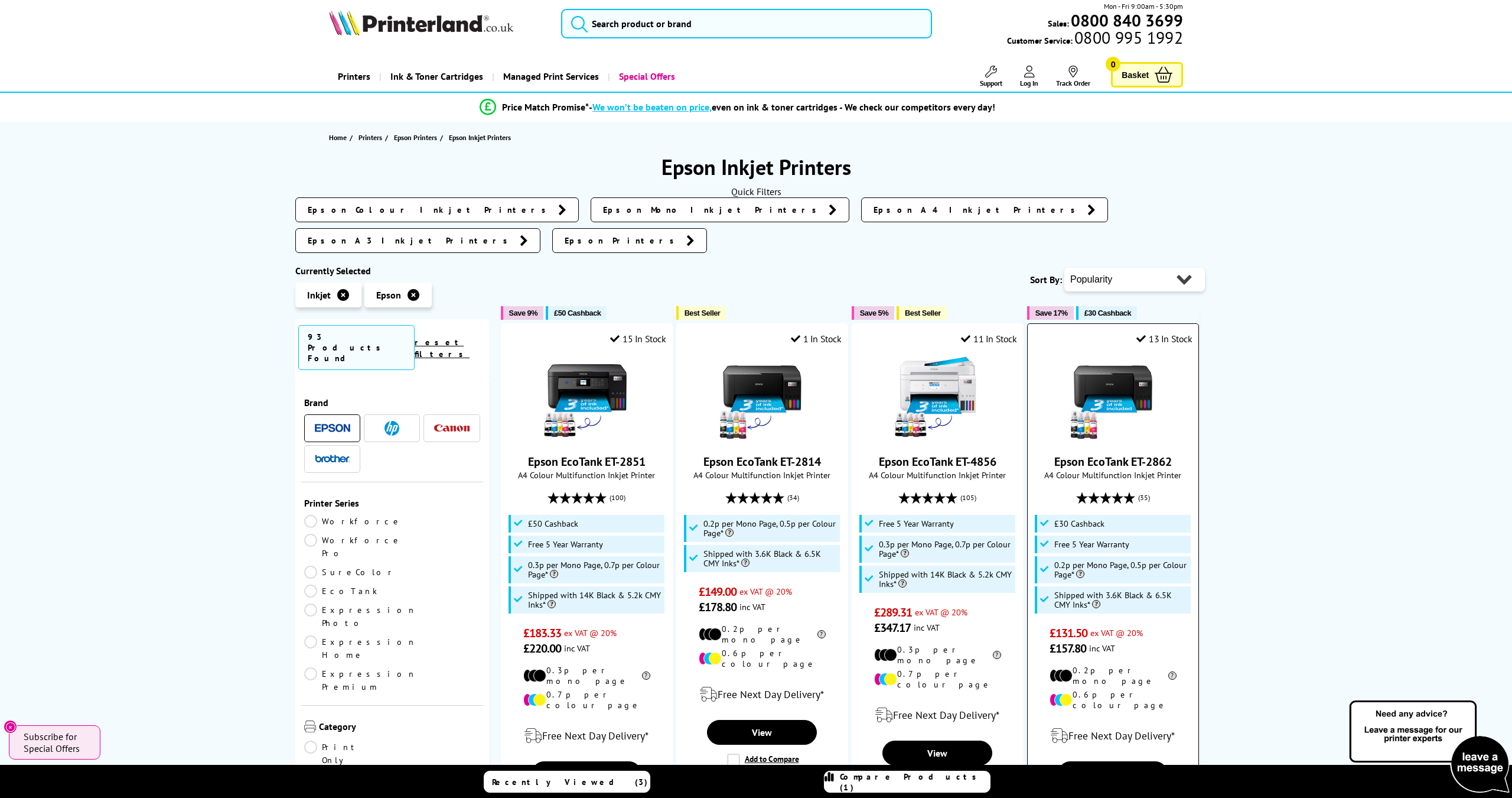
click at [1139, 454] on link "Epson EcoTank ET-2862" at bounding box center [1113, 462] width 118 height 16
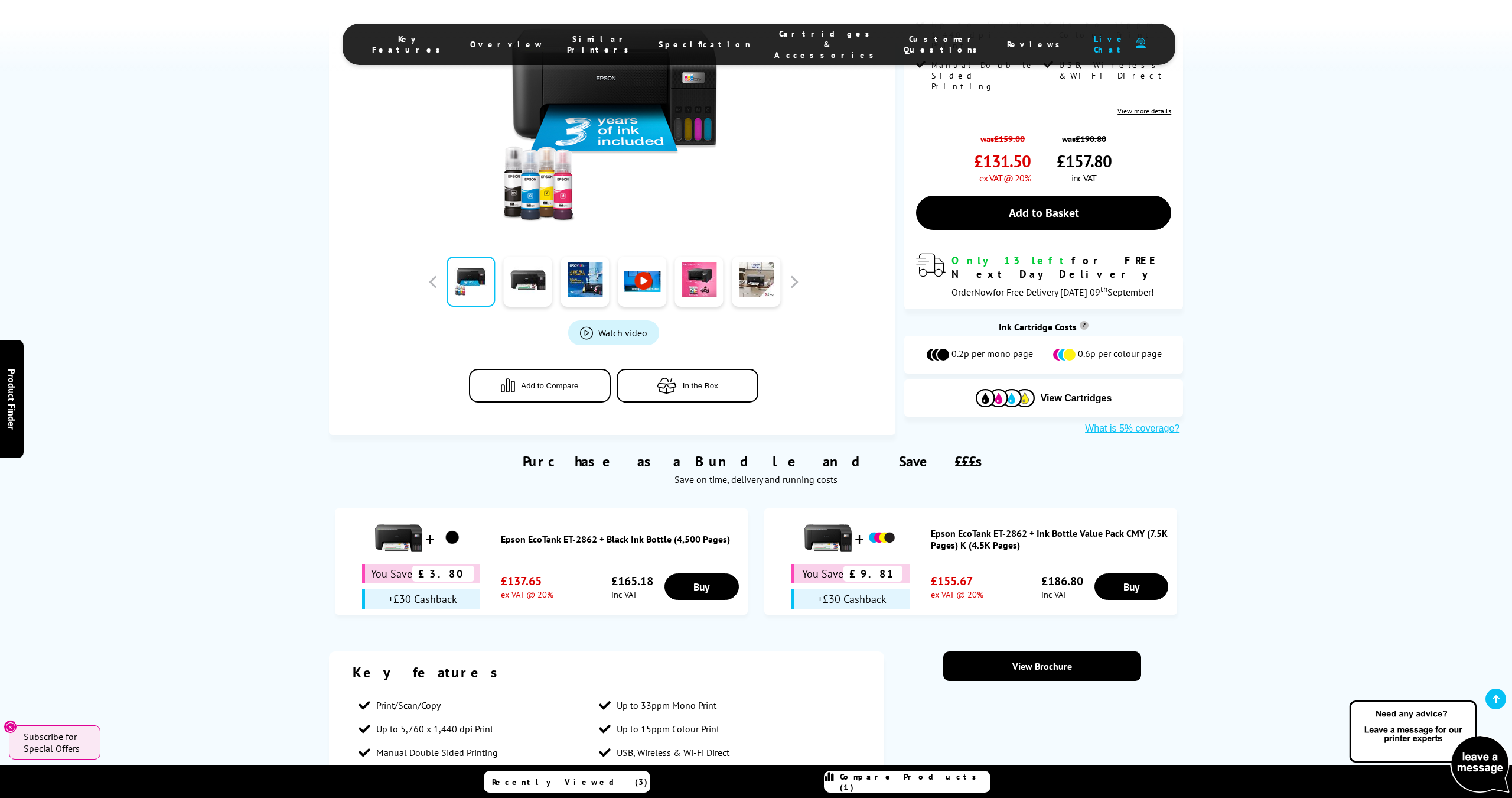
scroll to position [375, 0]
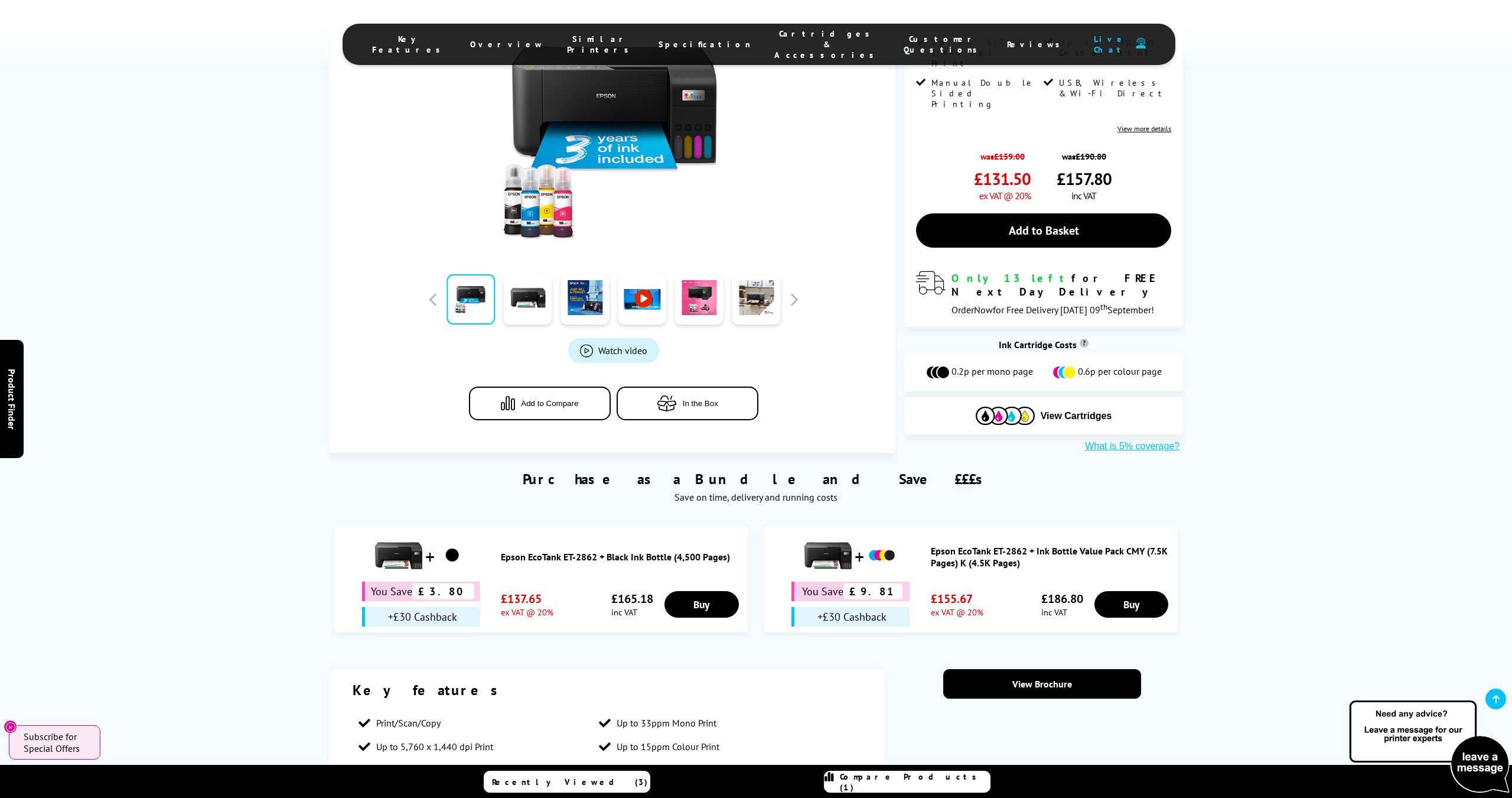
click at [555, 785] on span "Recently Viewed (3)" at bounding box center [570, 782] width 156 height 11
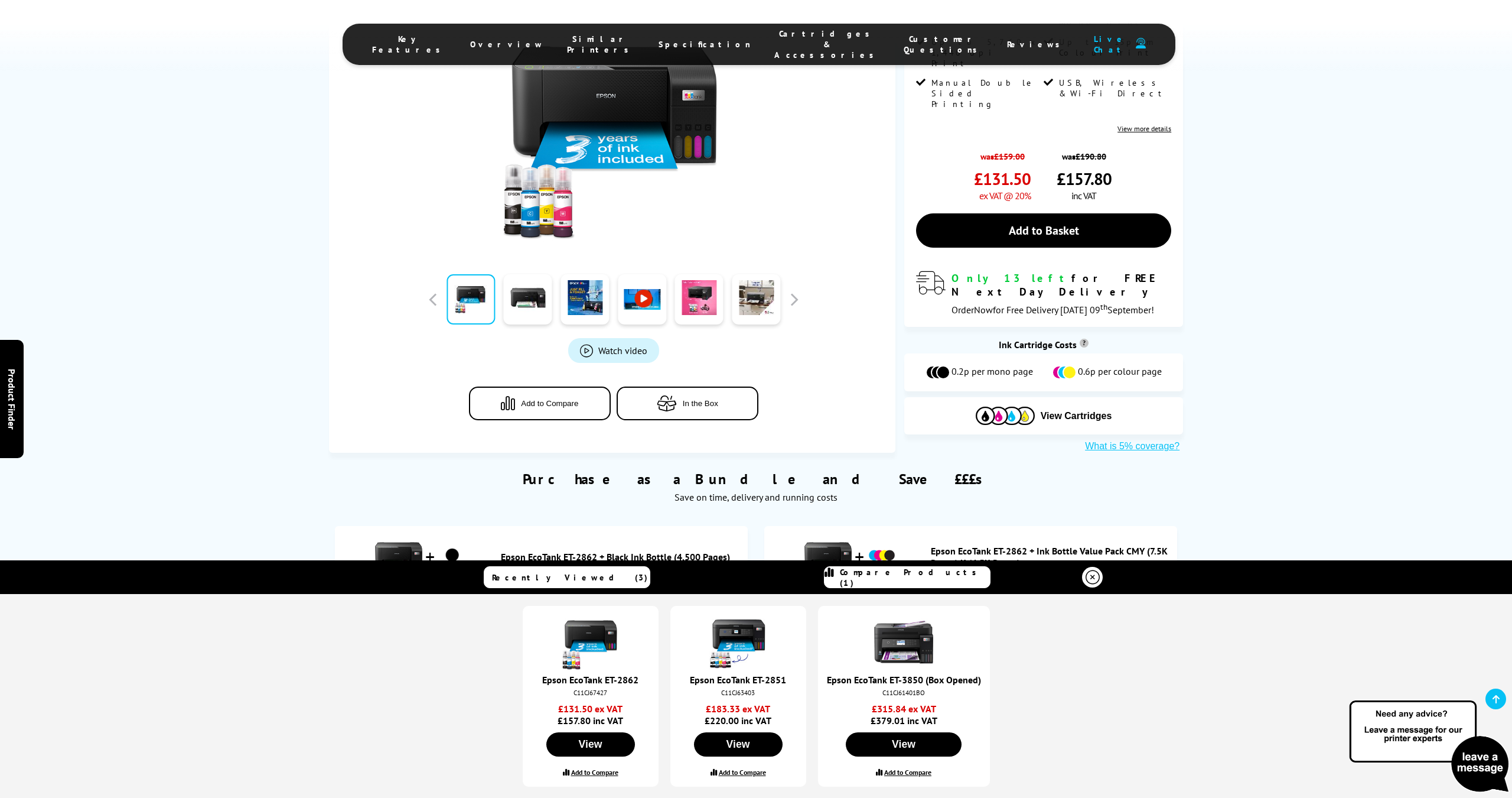
click at [601, 771] on label "Add to Compare" at bounding box center [595, 771] width 47 height 9
click at [0, 0] on input "Add to Compare" at bounding box center [0, 0] width 0 height 0
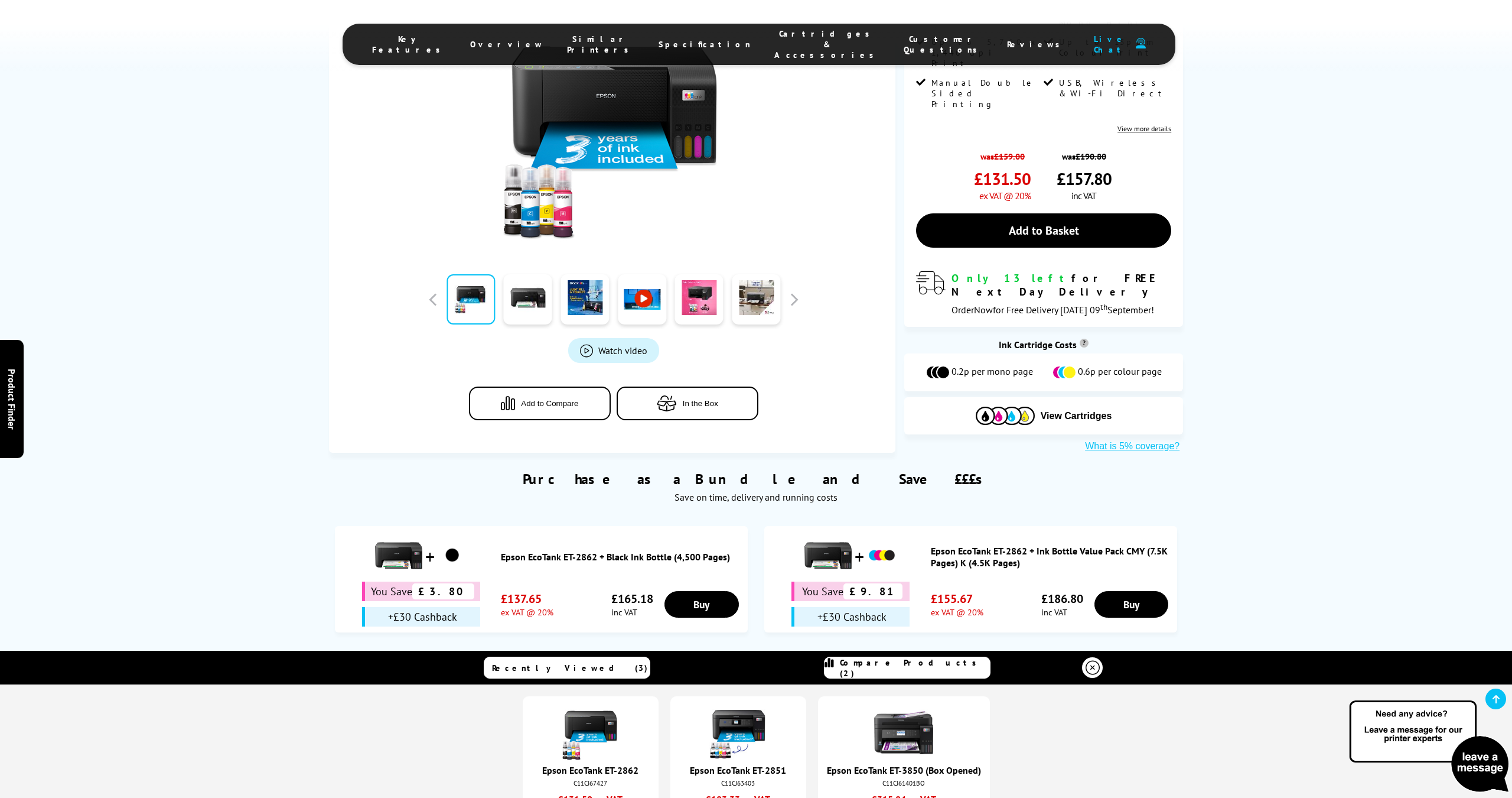
scroll to position [0, 0]
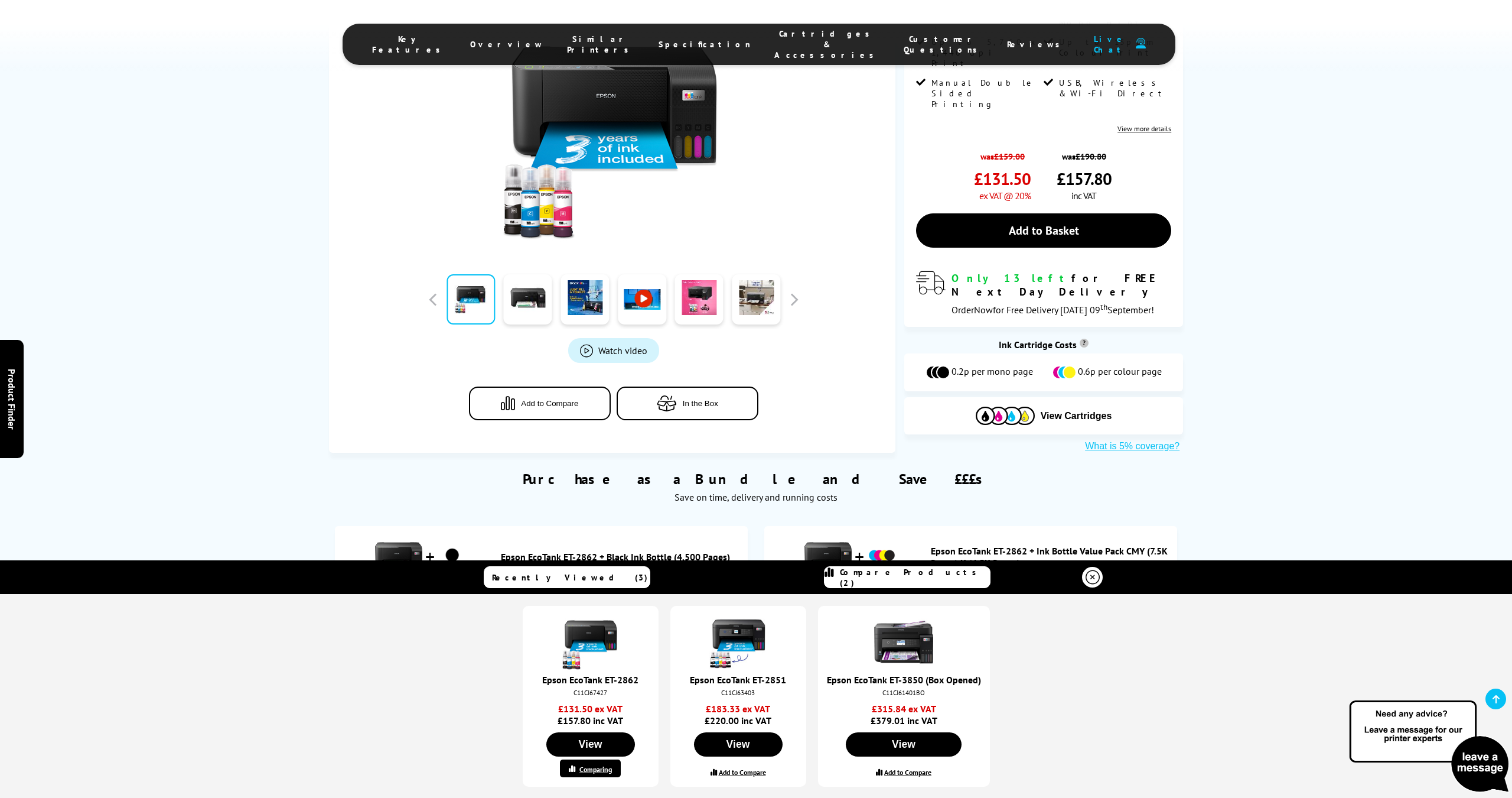
click at [748, 770] on label "Add to Compare" at bounding box center [742, 771] width 47 height 9
click at [0, 0] on input "Add to Compare" at bounding box center [0, 0] width 0 height 0
click at [905, 770] on label "Add to Compare" at bounding box center [908, 771] width 47 height 9
click at [0, 0] on input "Add to Compare" at bounding box center [0, 0] width 0 height 0
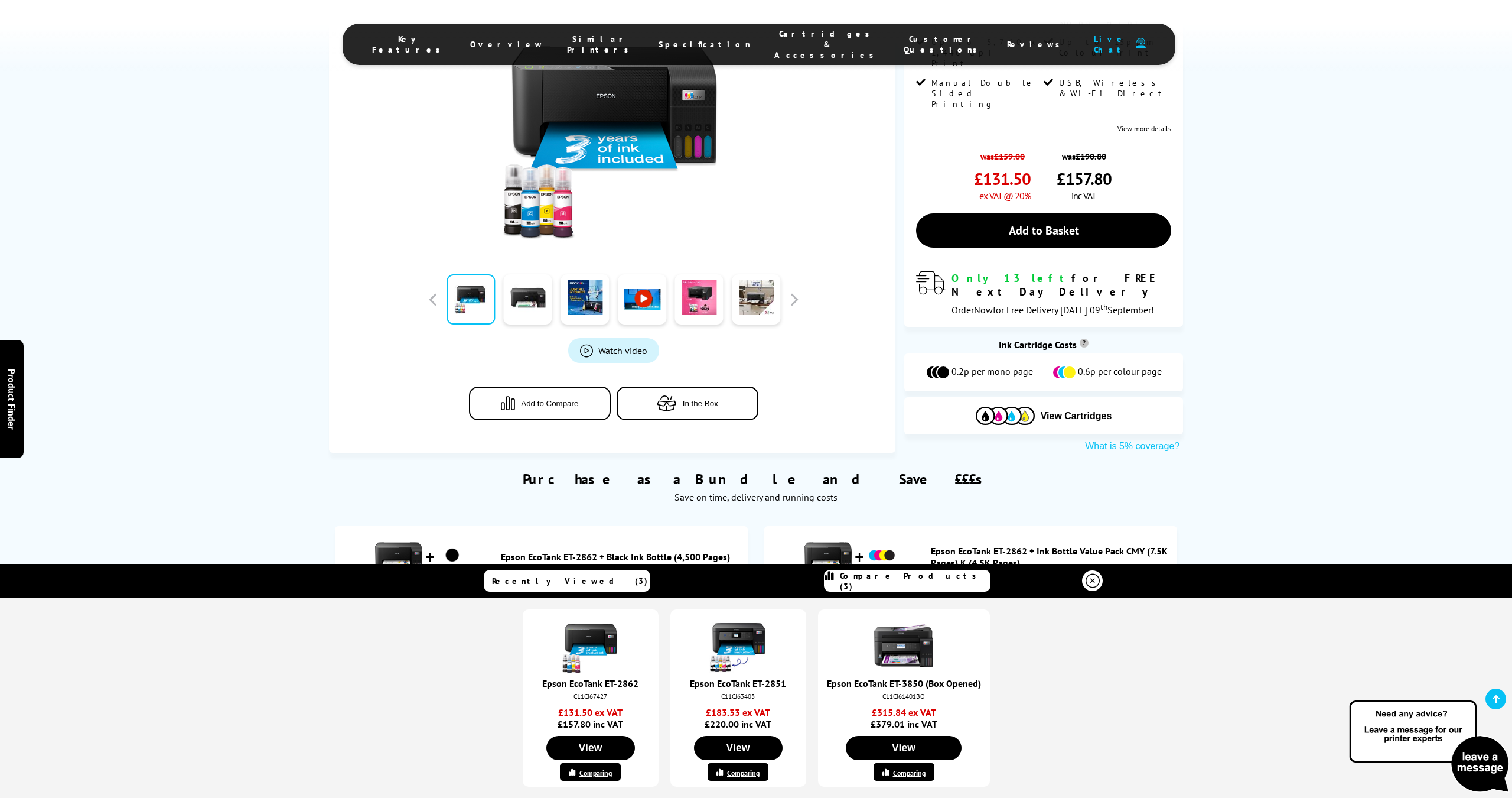
click at [921, 662] on img at bounding box center [903, 645] width 59 height 59
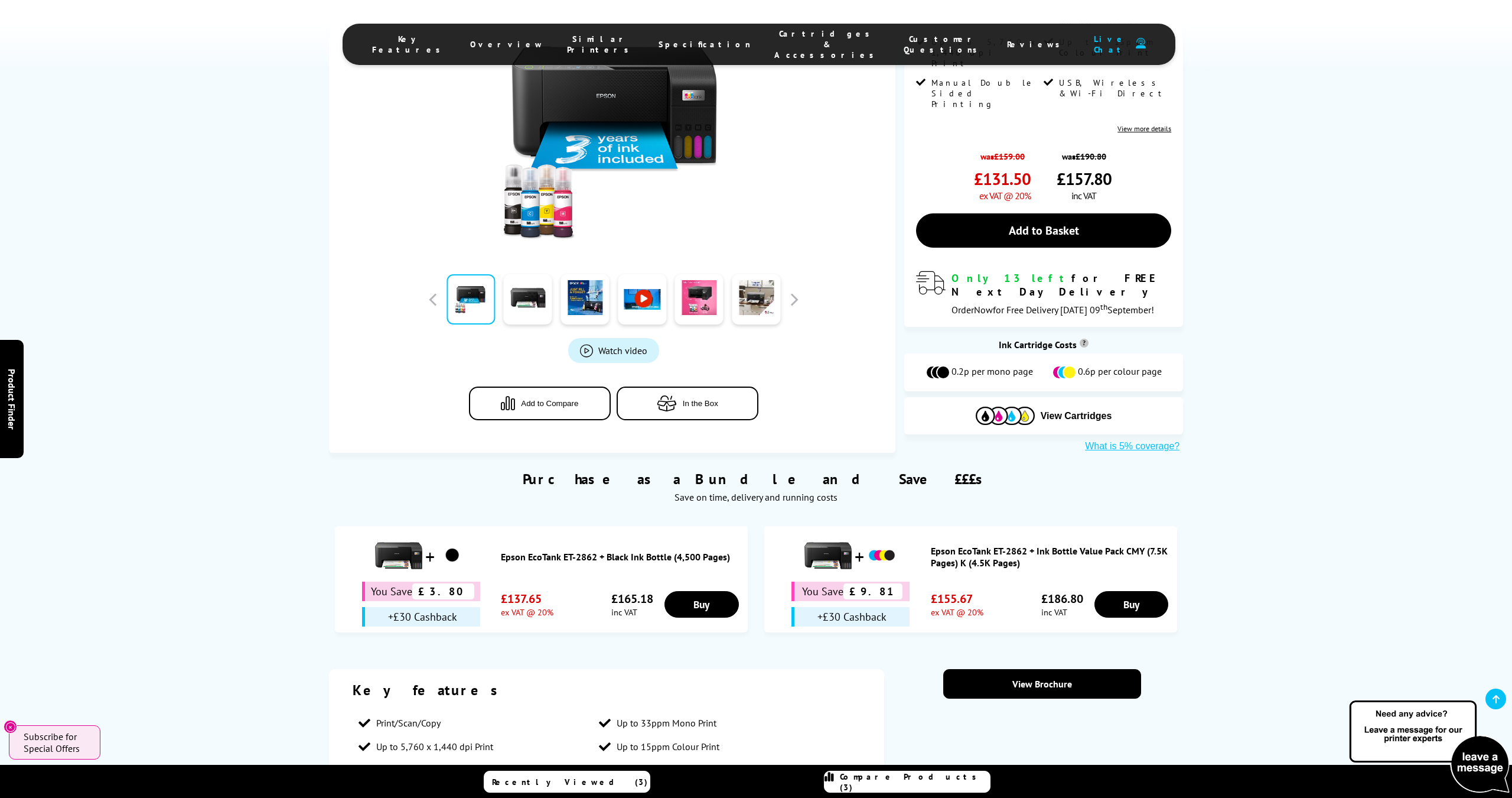
click at [903, 781] on span "Compare Products (3)" at bounding box center [914, 782] width 150 height 21
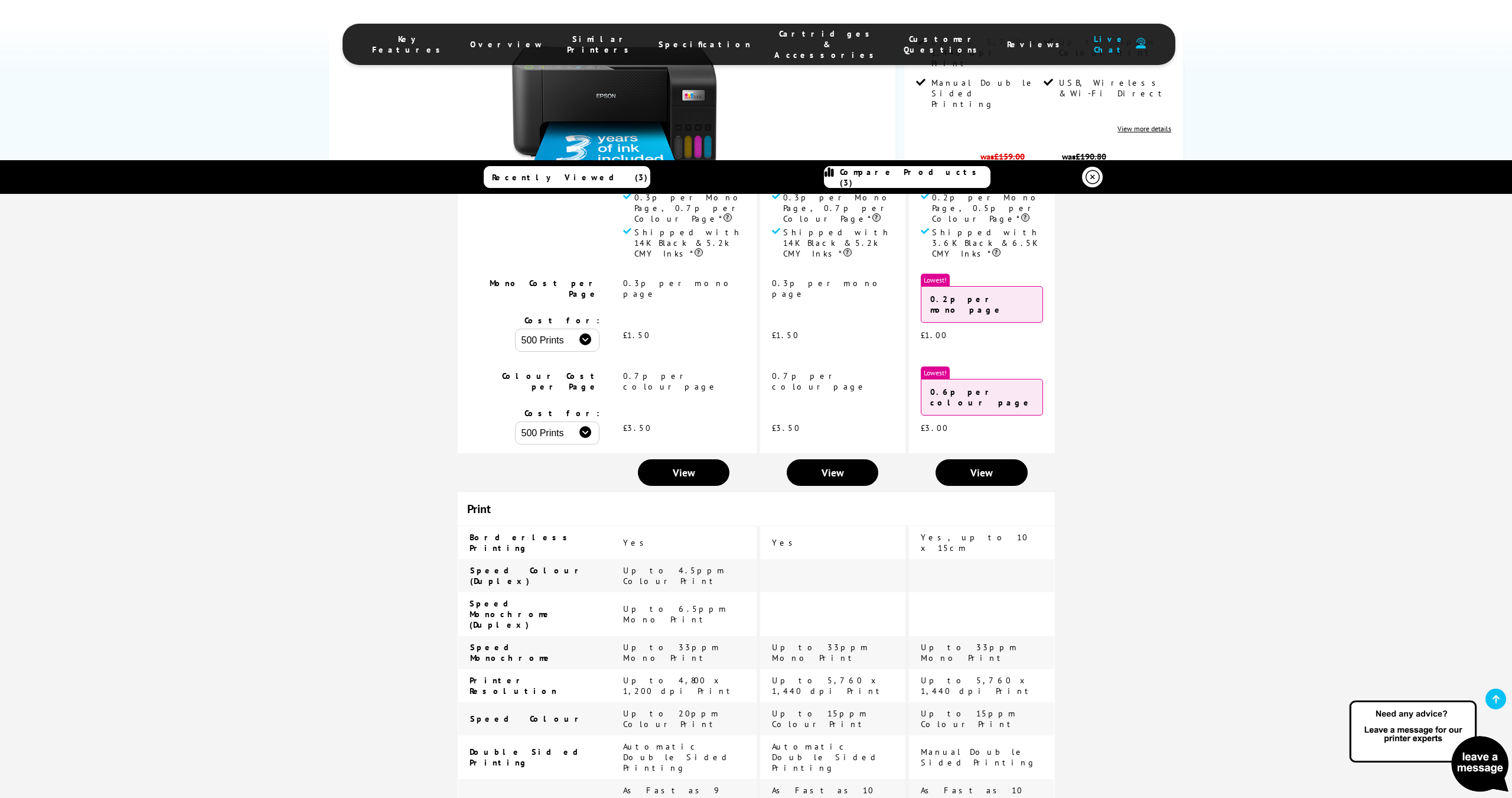
scroll to position [303, 0]
click at [886, 176] on span "Compare Products (3)" at bounding box center [914, 177] width 150 height 21
click at [571, 175] on span "Recently Viewed (3)" at bounding box center [570, 177] width 156 height 11
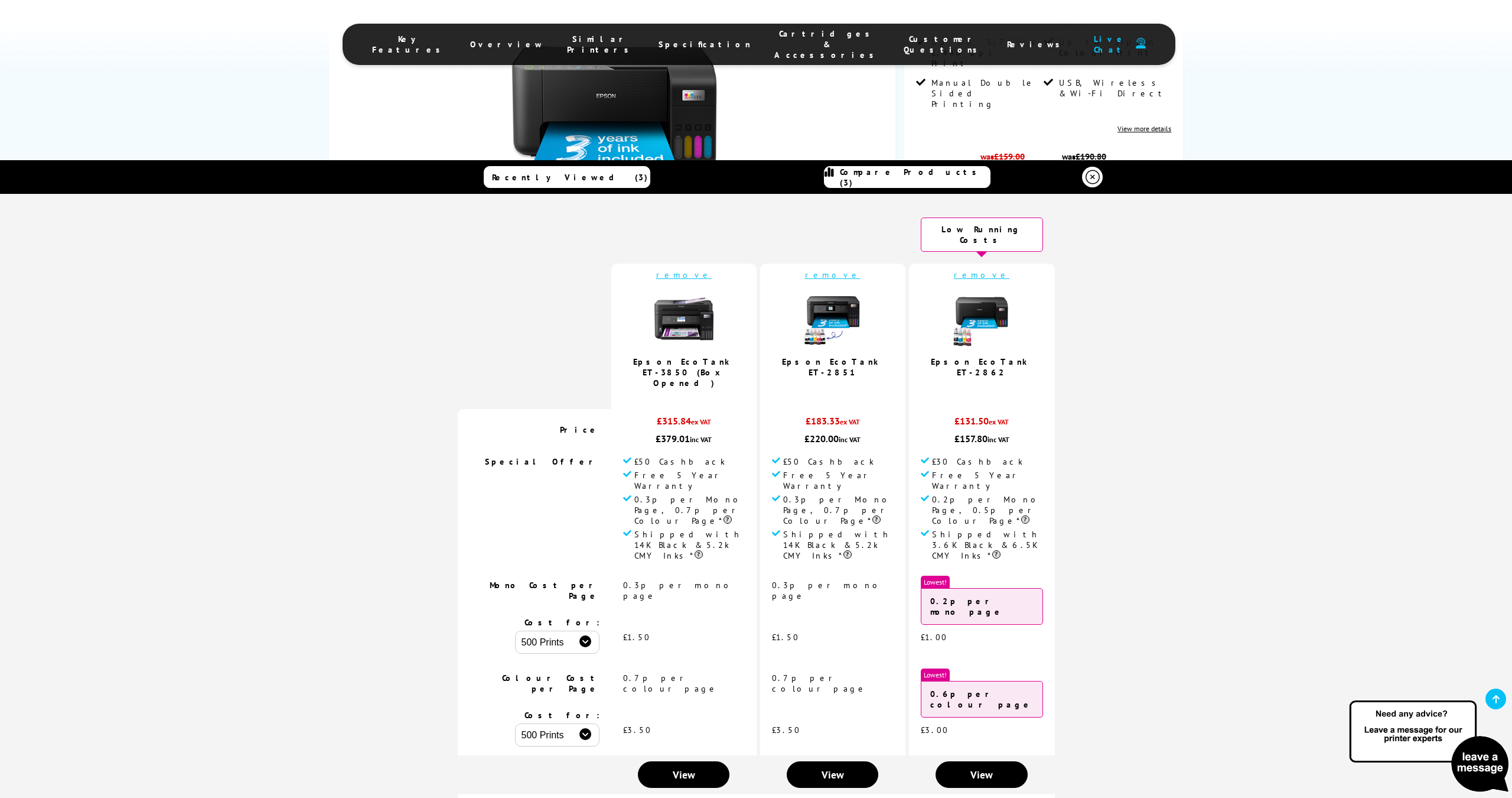
scroll to position [0, 0]
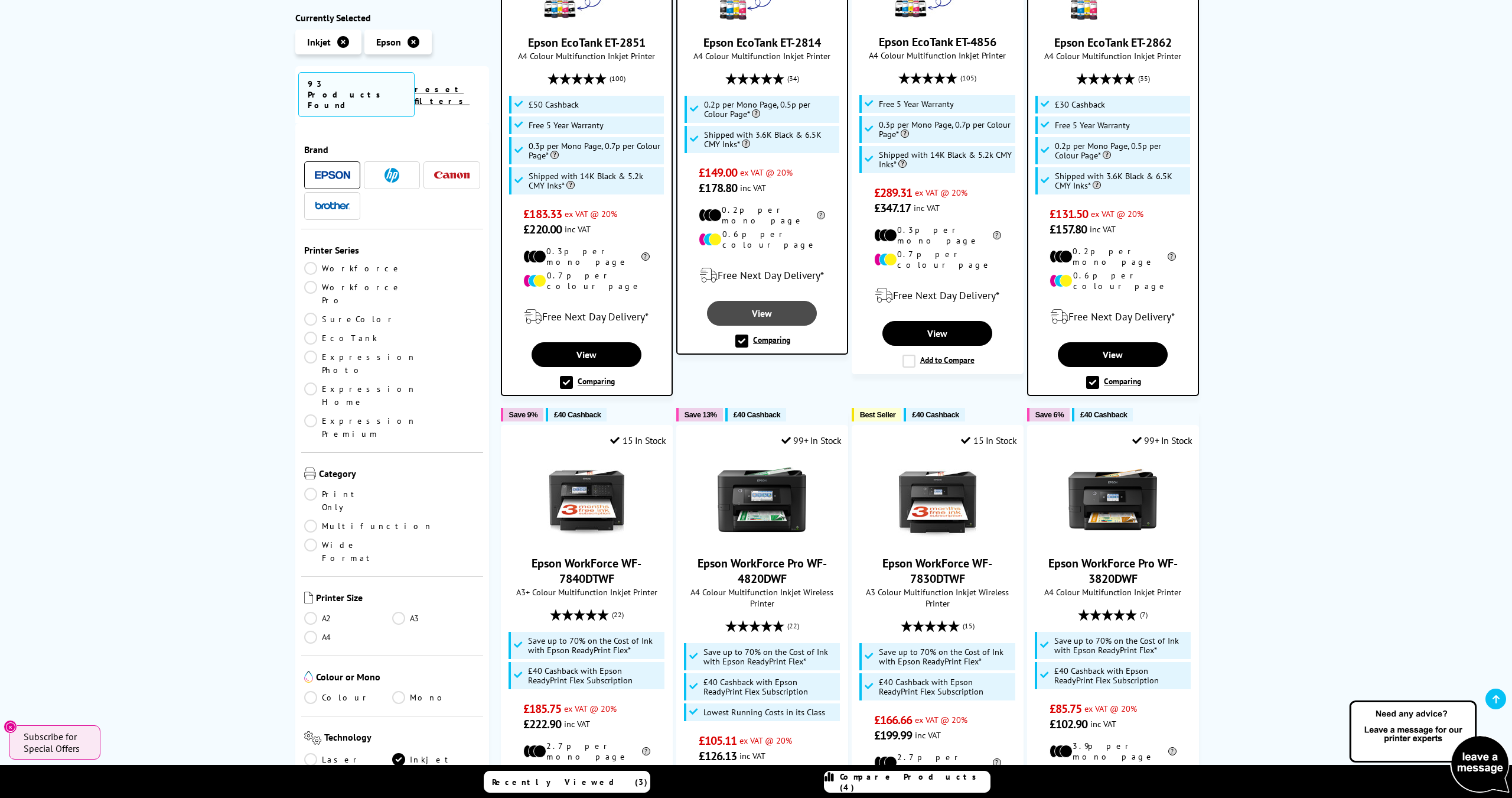
scroll to position [429, 0]
click at [392, 332] on link "EcoTank" at bounding box center [348, 338] width 88 height 13
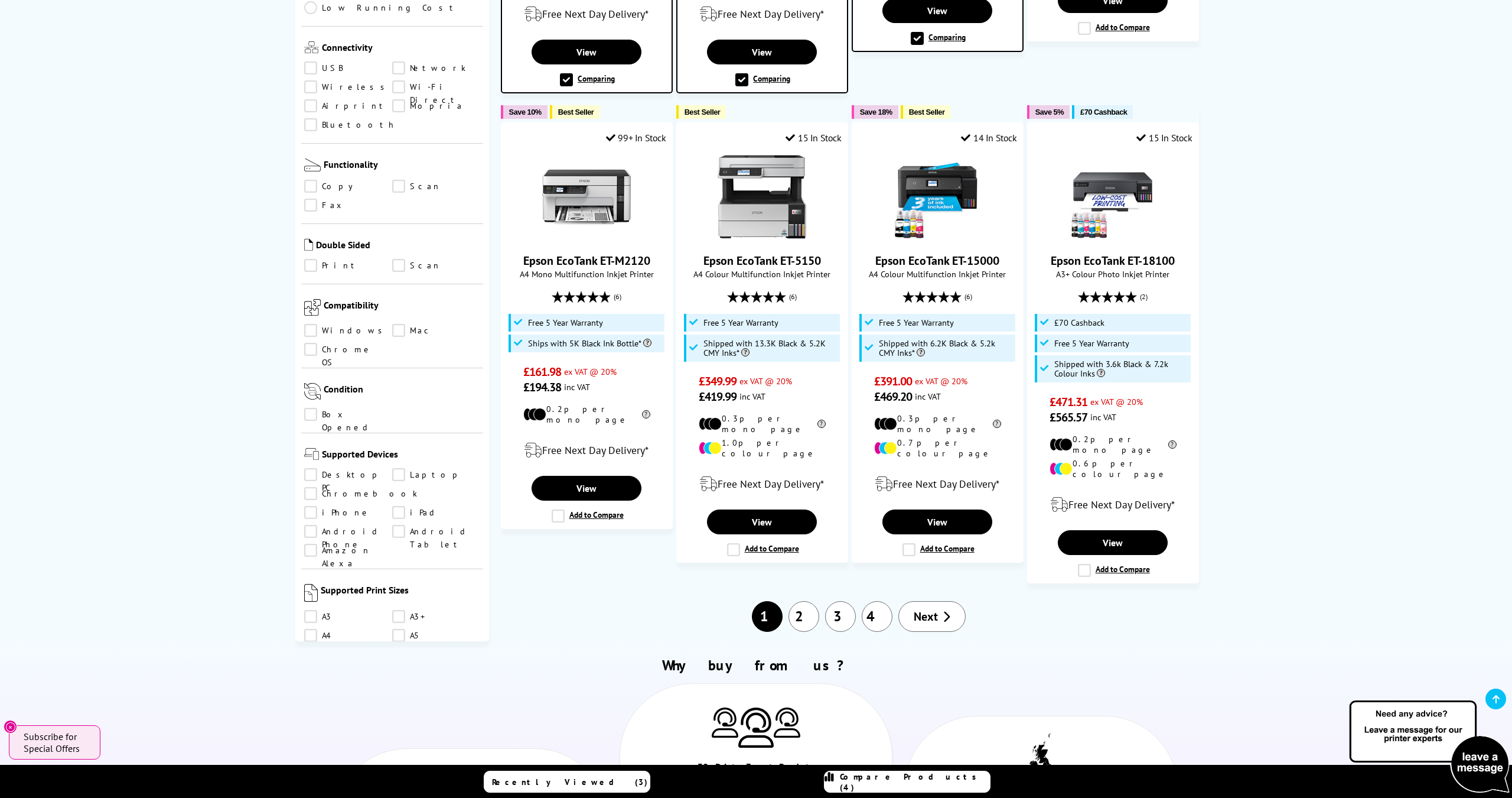
scroll to position [447, 0]
click at [313, 622] on link "A4" at bounding box center [348, 629] width 88 height 13
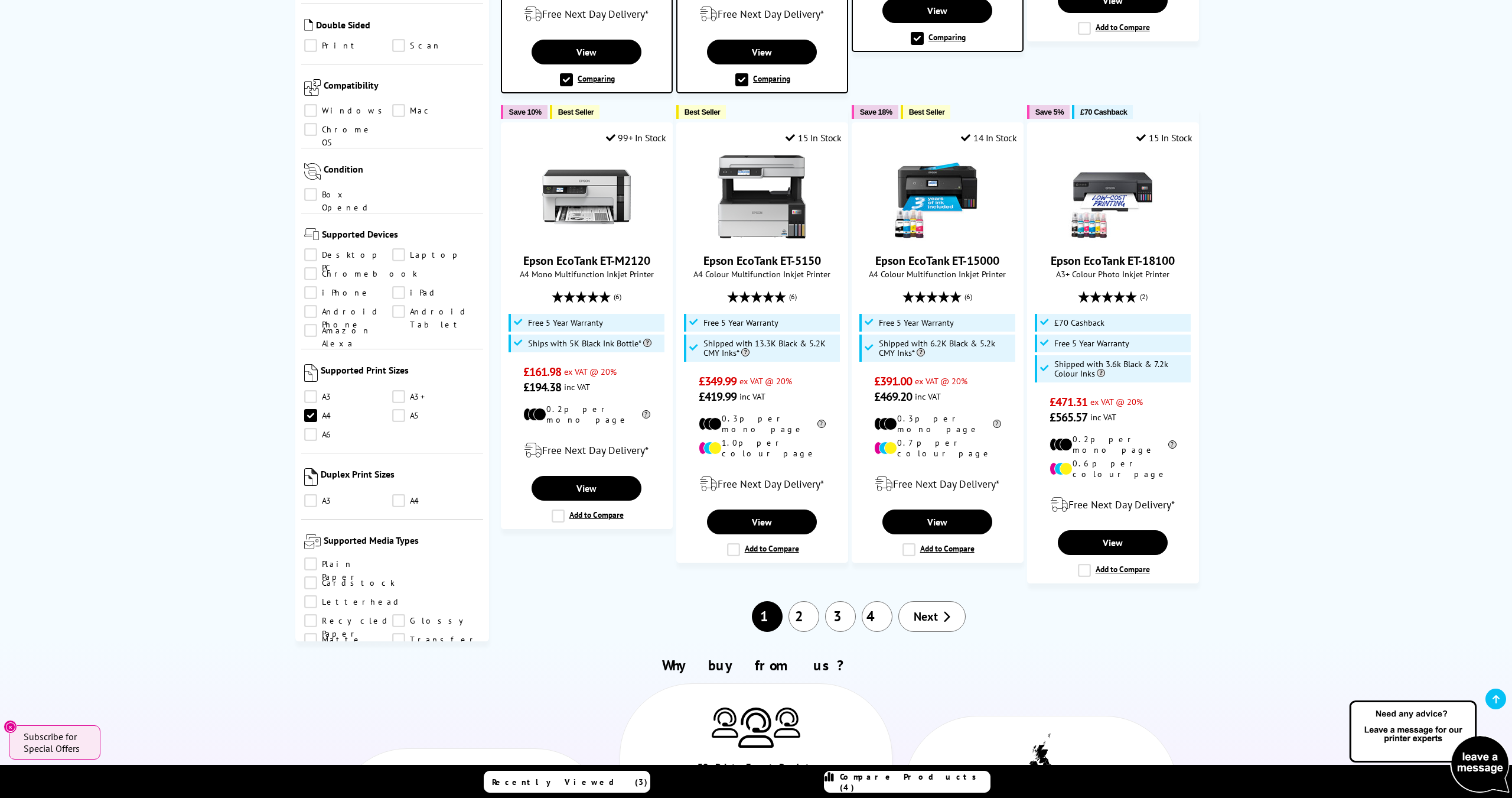
scroll to position [668, 0]
click at [392, 606] on link "Glossy" at bounding box center [436, 612] width 88 height 13
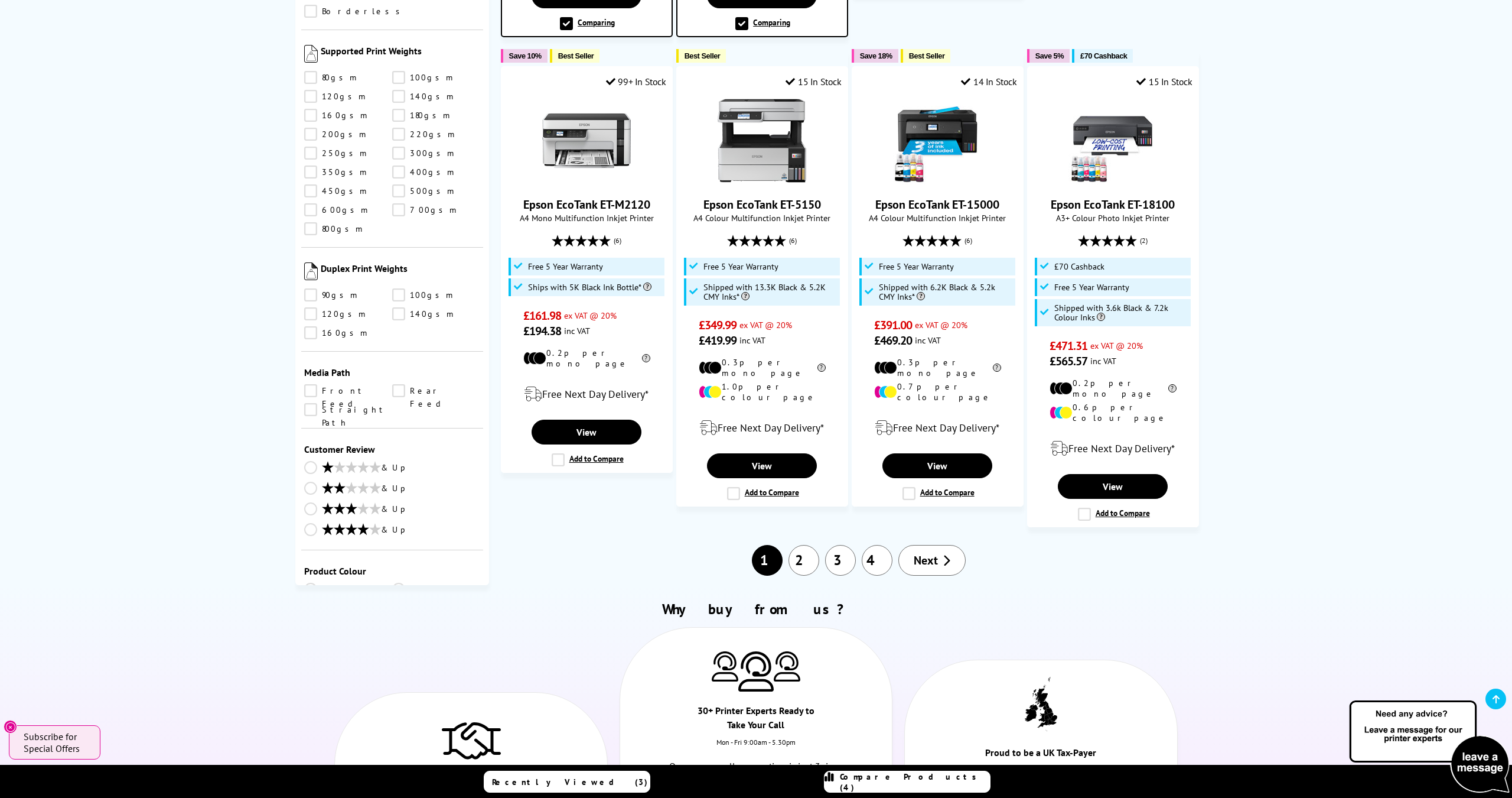
scroll to position [1269, 0]
click at [313, 524] on link "& Up" at bounding box center [392, 531] width 176 height 15
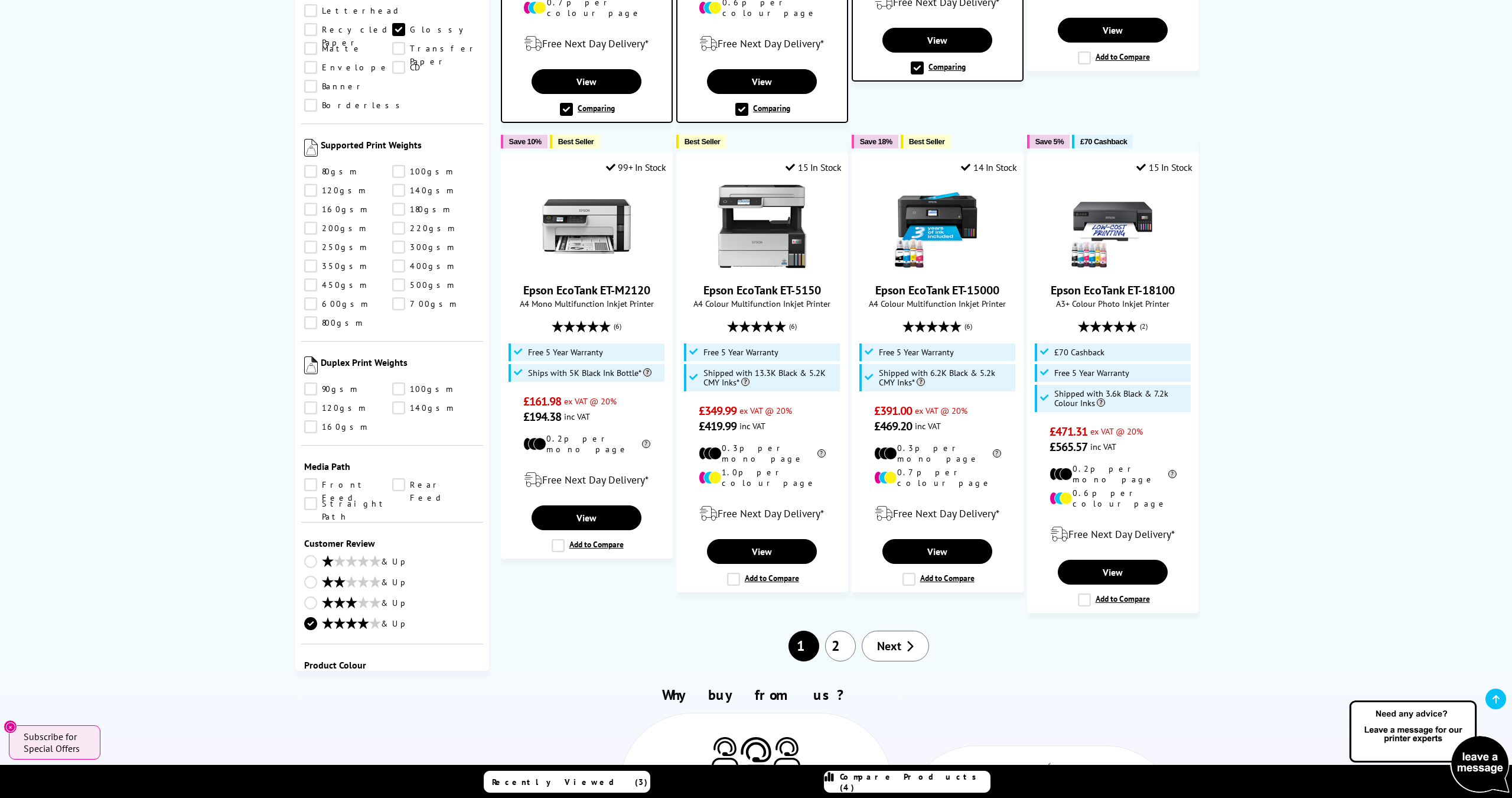
scroll to position [1222, 0]
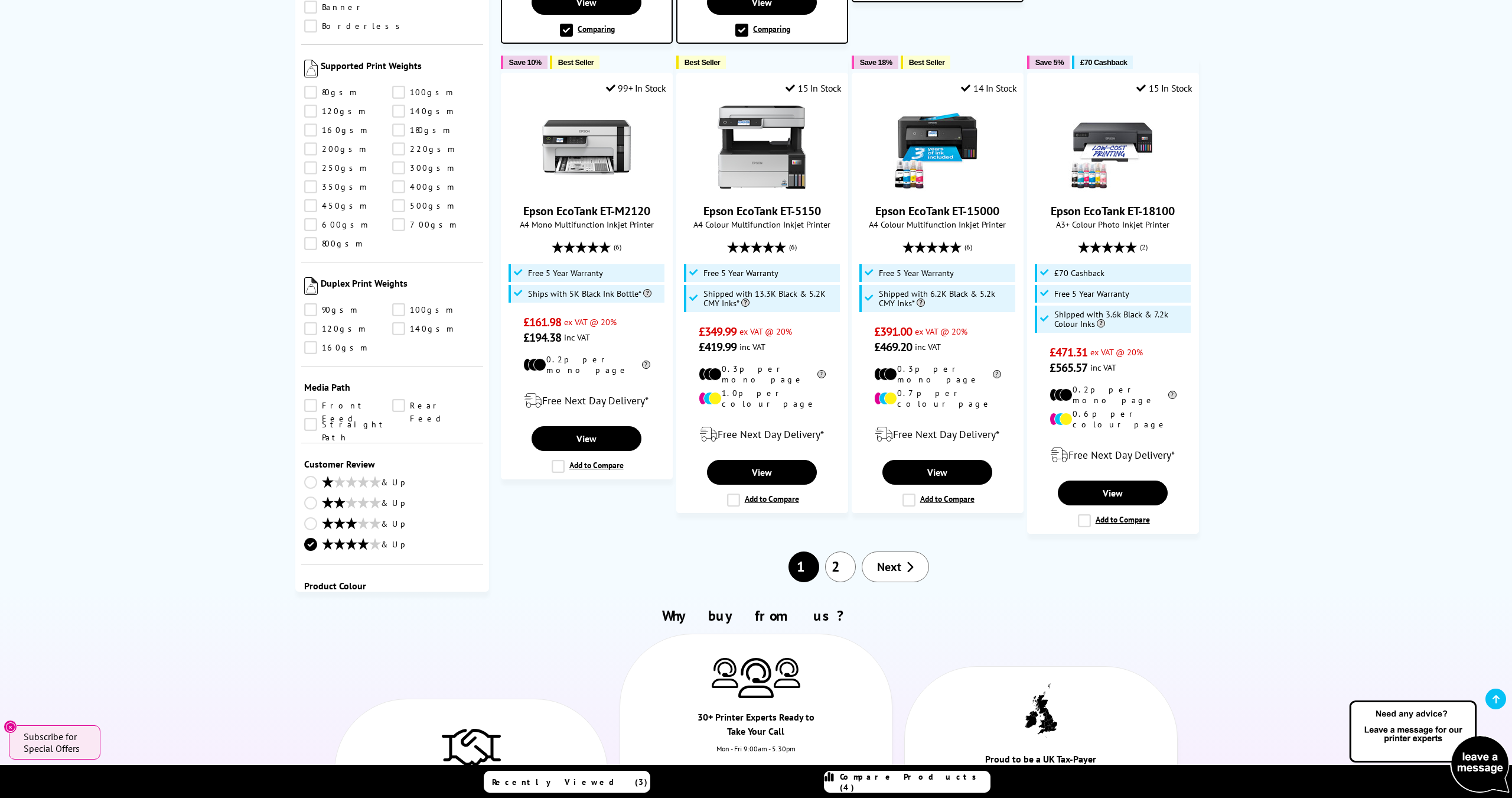
click at [893, 559] on span "Next" at bounding box center [889, 567] width 24 height 16
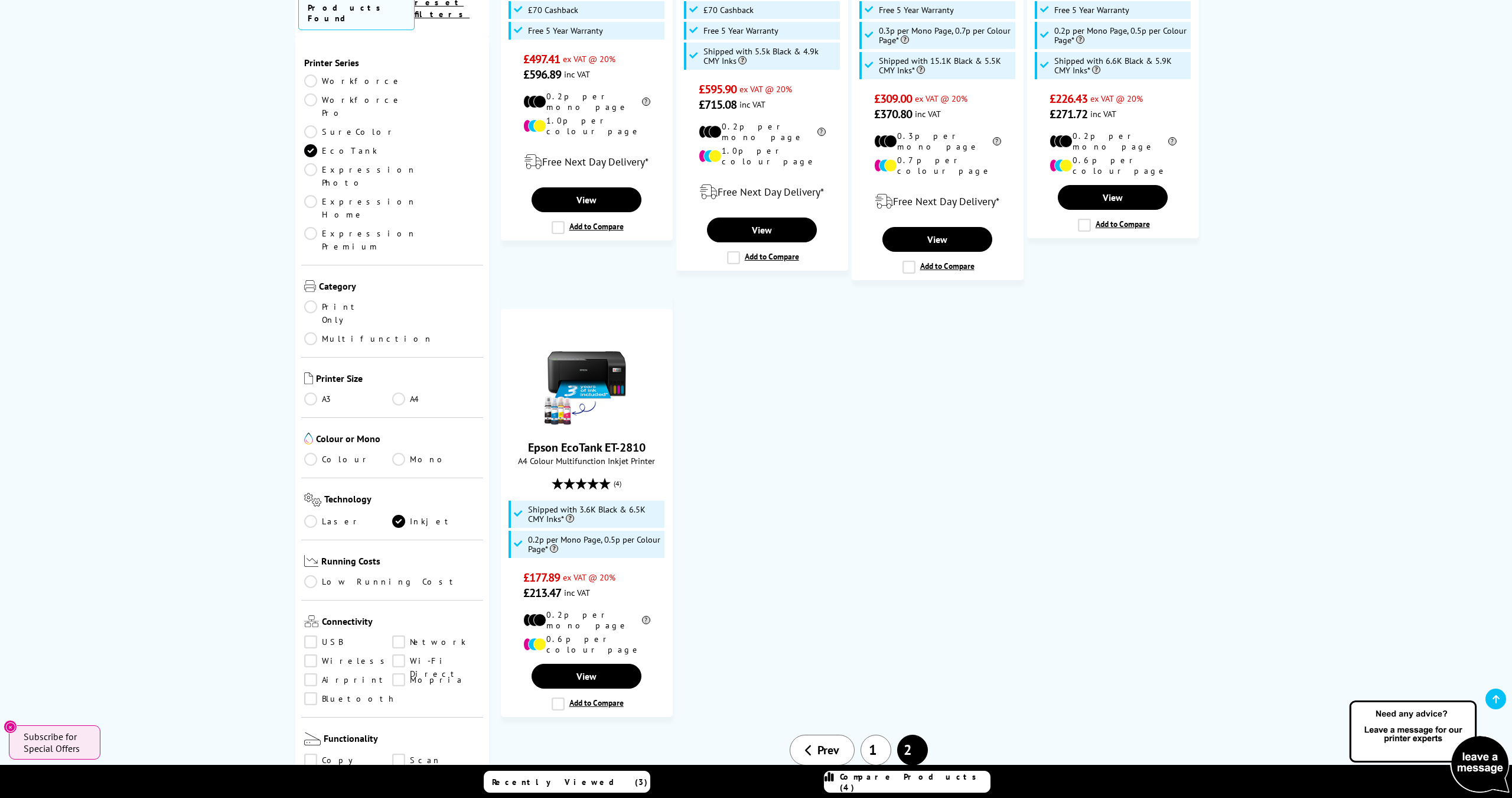
scroll to position [981, 0]
click at [587, 372] on img at bounding box center [586, 383] width 89 height 89
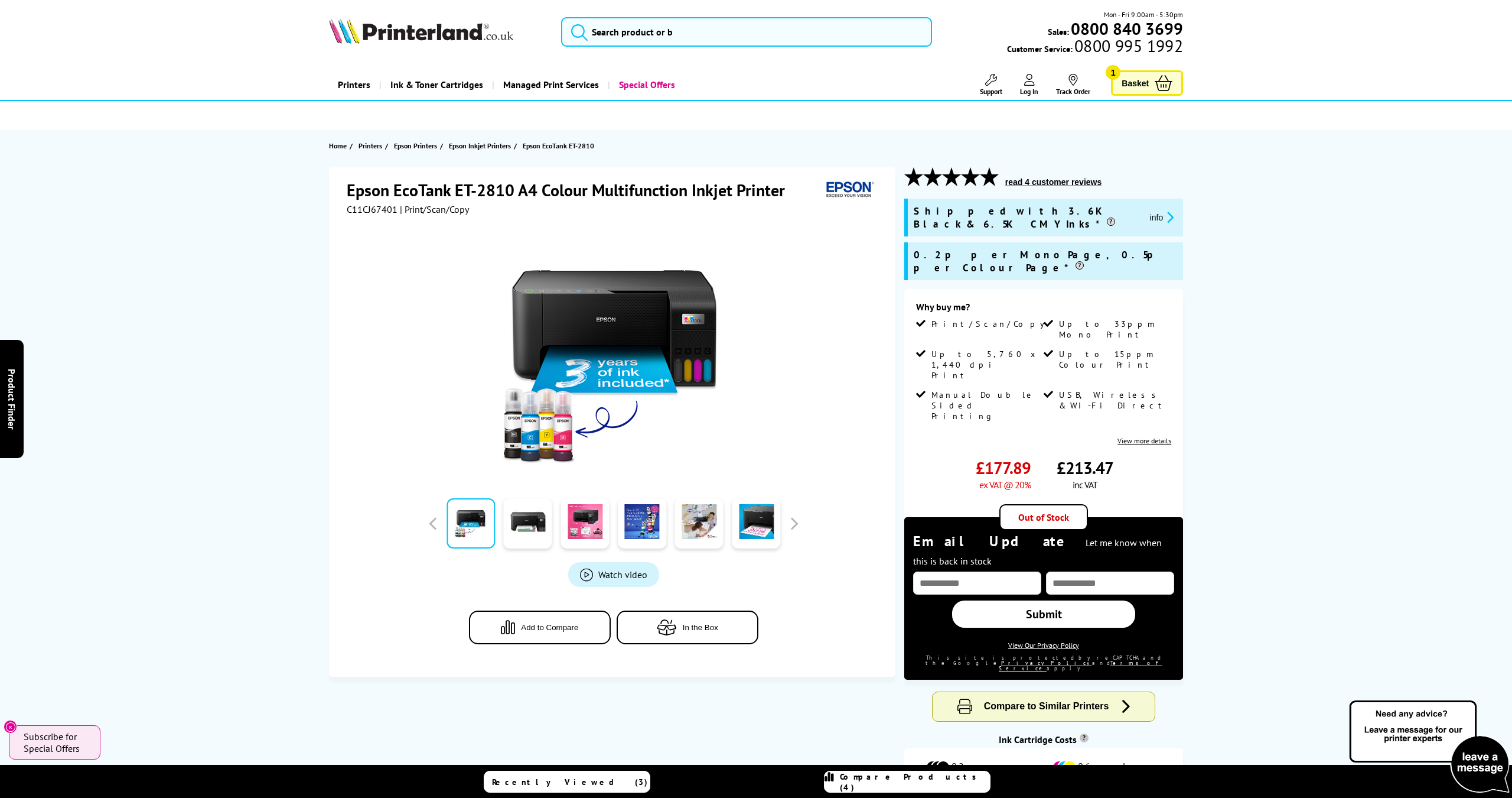
click at [349, 191] on h1 "Epson EcoTank ET-2810 A4 Colour Multifunction Inkjet Printer" at bounding box center [572, 190] width 450 height 22
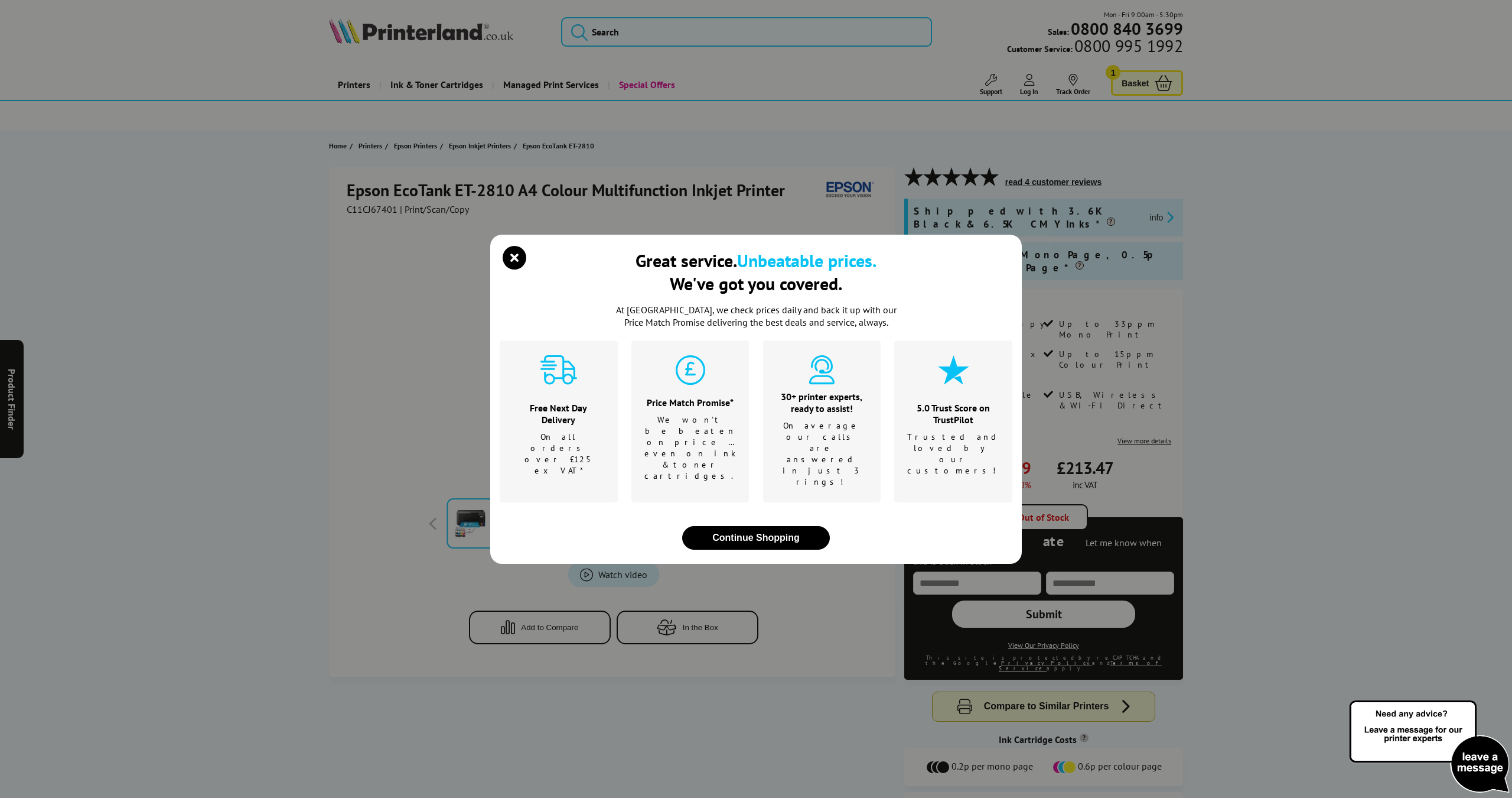
drag, startPoint x: 421, startPoint y: 181, endPoint x: 395, endPoint y: 193, distance: 28.6
click at [421, 181] on div "Great service. Unbeatable prices. We've got you covered. At Printerland, we che…" at bounding box center [756, 399] width 1512 height 798
click at [512, 270] on icon "close modal" at bounding box center [515, 258] width 24 height 24
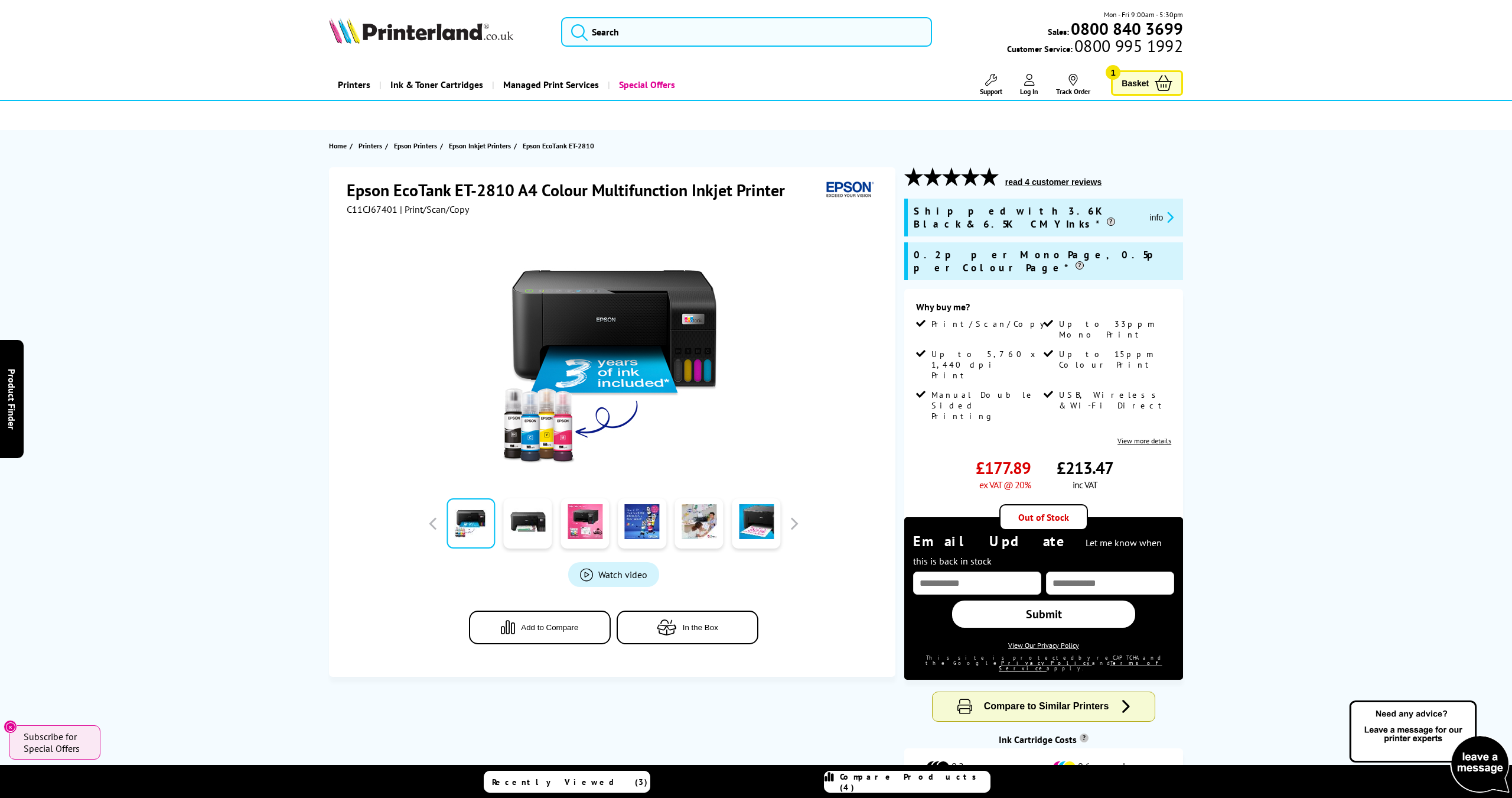
click at [834, 778] on icon at bounding box center [829, 782] width 9 height 21
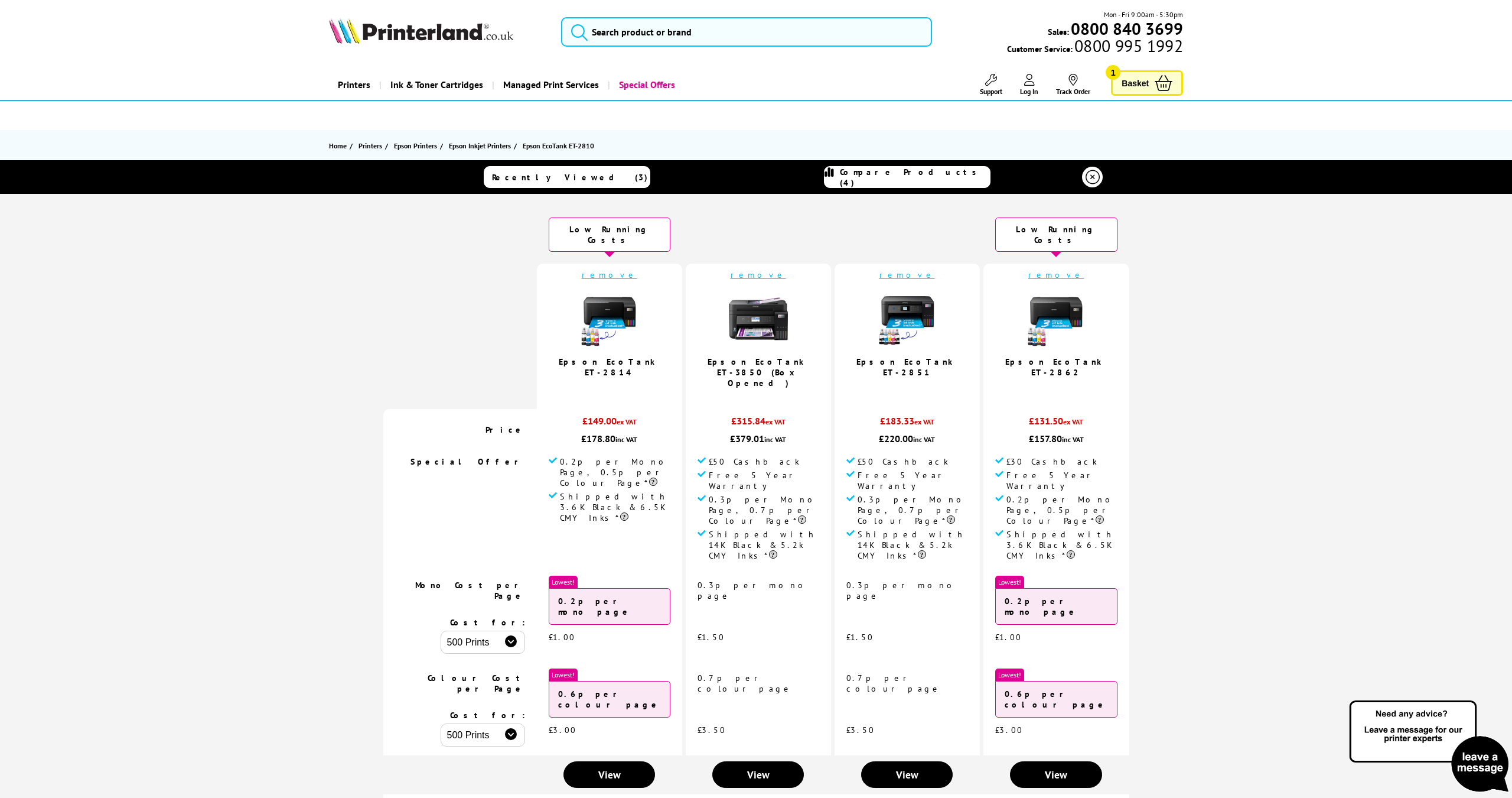
click at [1094, 178] on icon at bounding box center [1093, 177] width 14 height 14
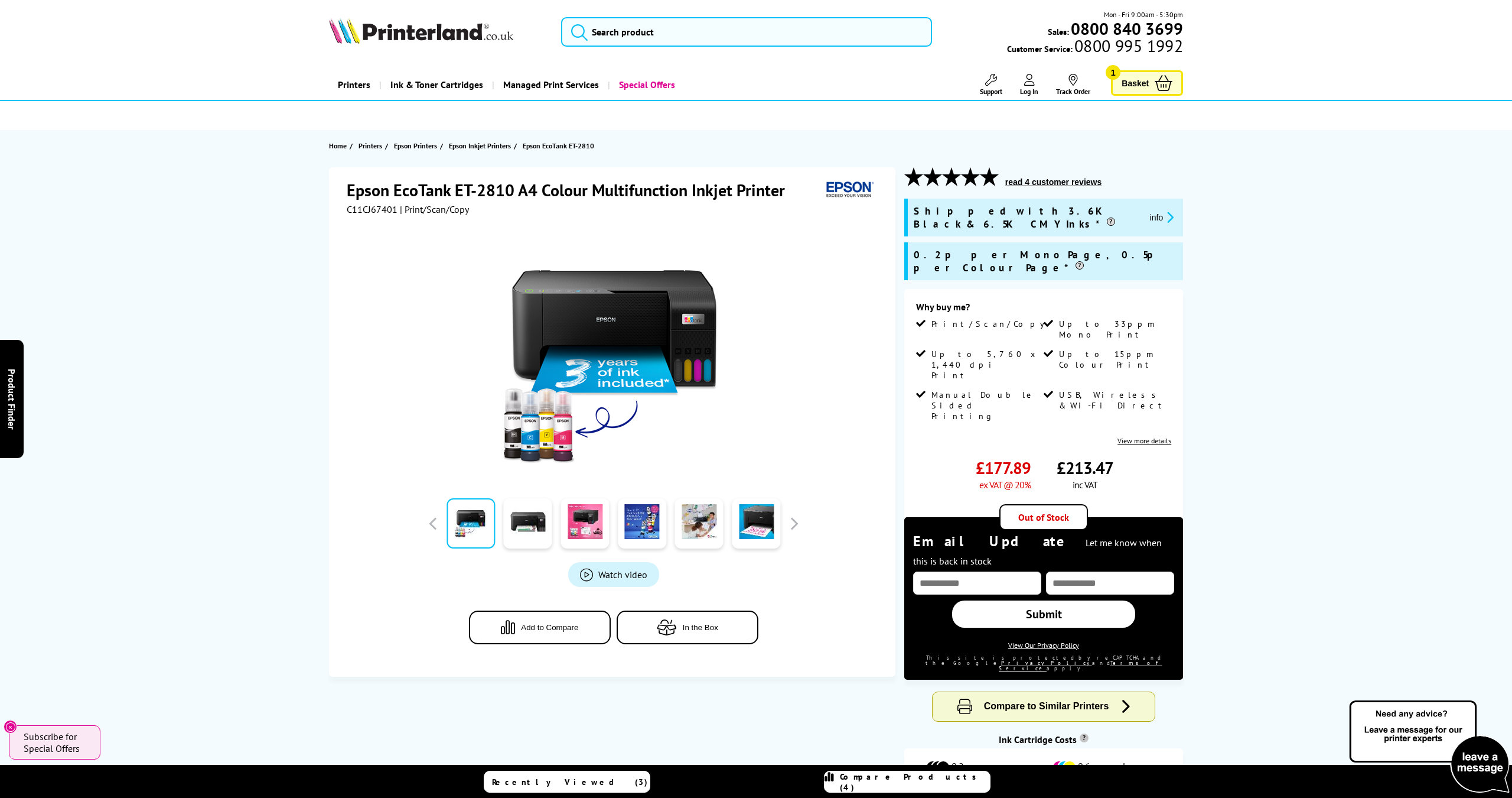
drag, startPoint x: 933, startPoint y: 777, endPoint x: 925, endPoint y: 650, distance: 127.3
click at [933, 777] on span "Compare Products (4)" at bounding box center [914, 782] width 150 height 21
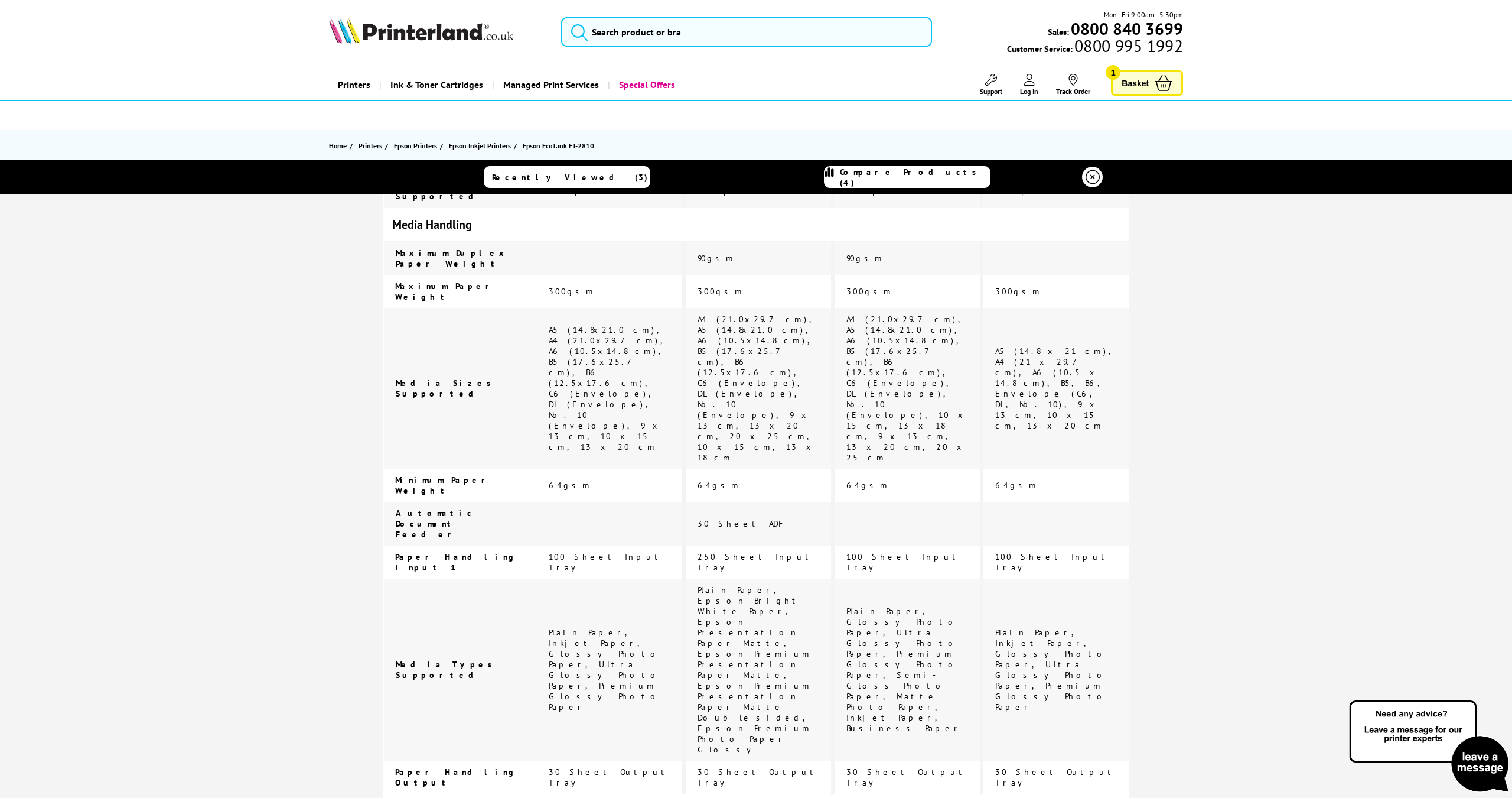
scroll to position [1979, 0]
click at [1094, 179] on icon at bounding box center [1093, 177] width 14 height 14
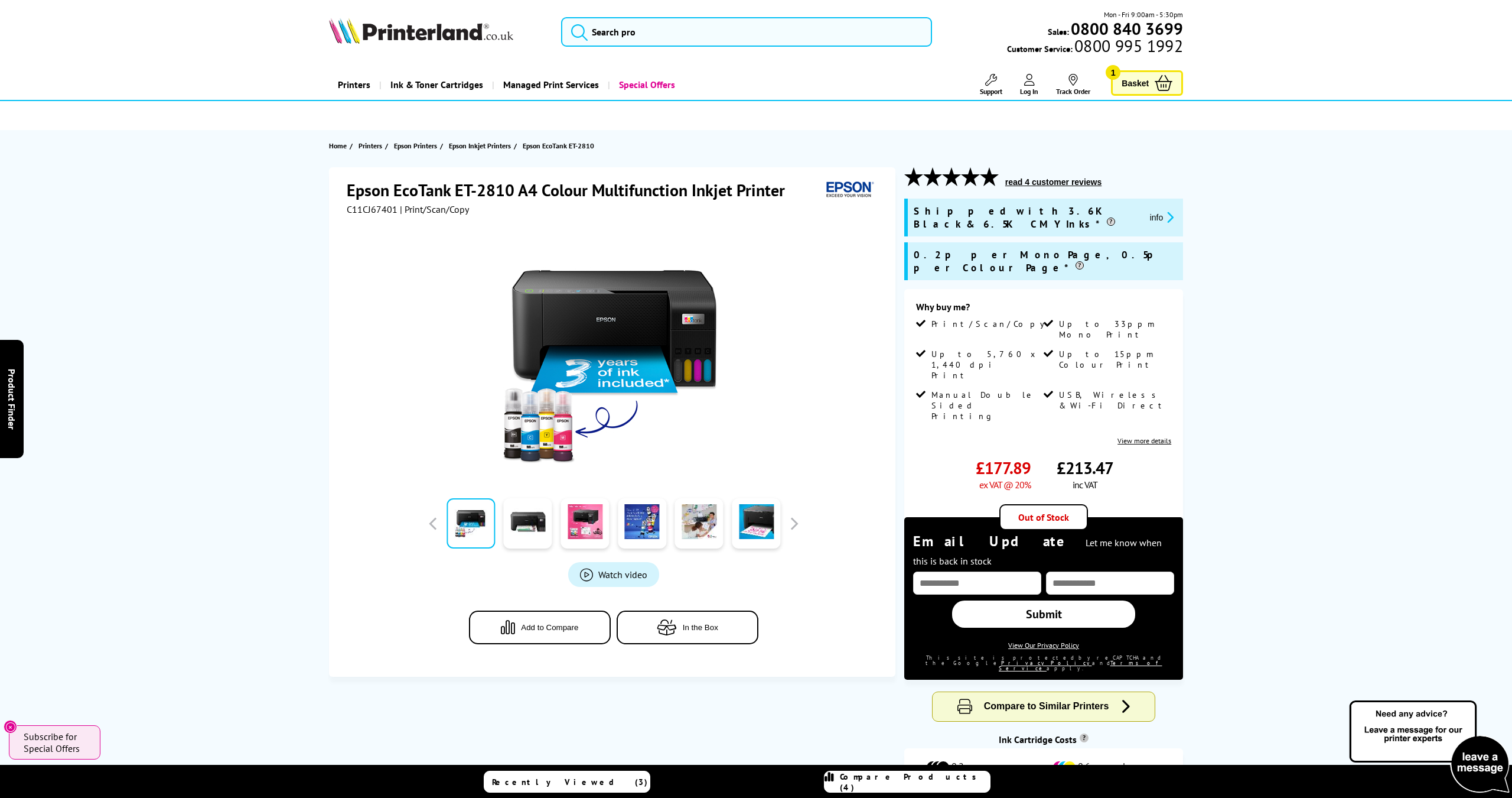
scroll to position [0, 0]
drag, startPoint x: 944, startPoint y: 782, endPoint x: 946, endPoint y: 774, distance: 8.2
click at [944, 782] on span "Compare Products (4)" at bounding box center [914, 782] width 150 height 21
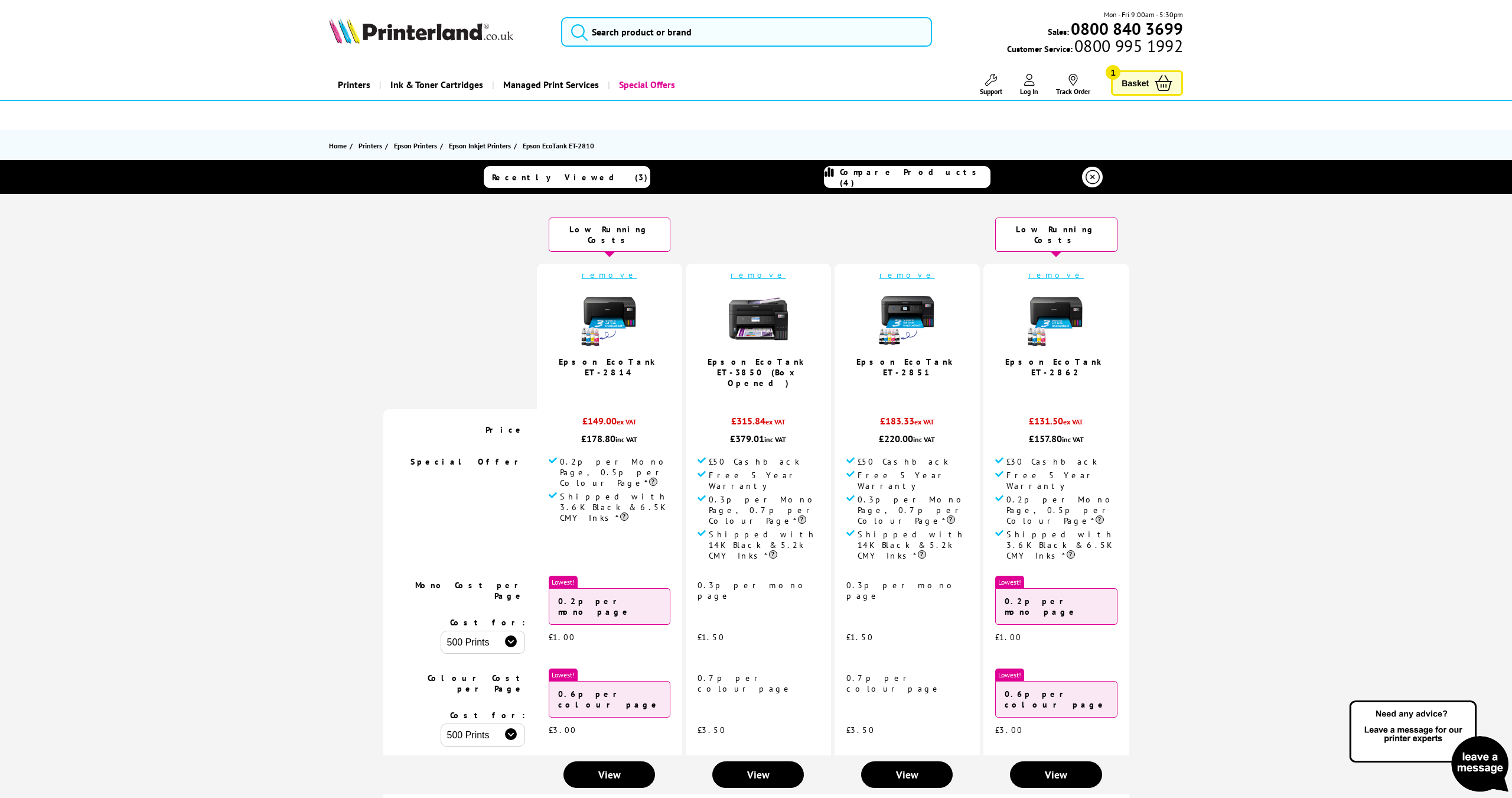
click at [599, 174] on span "Recently Viewed (3)" at bounding box center [570, 177] width 156 height 11
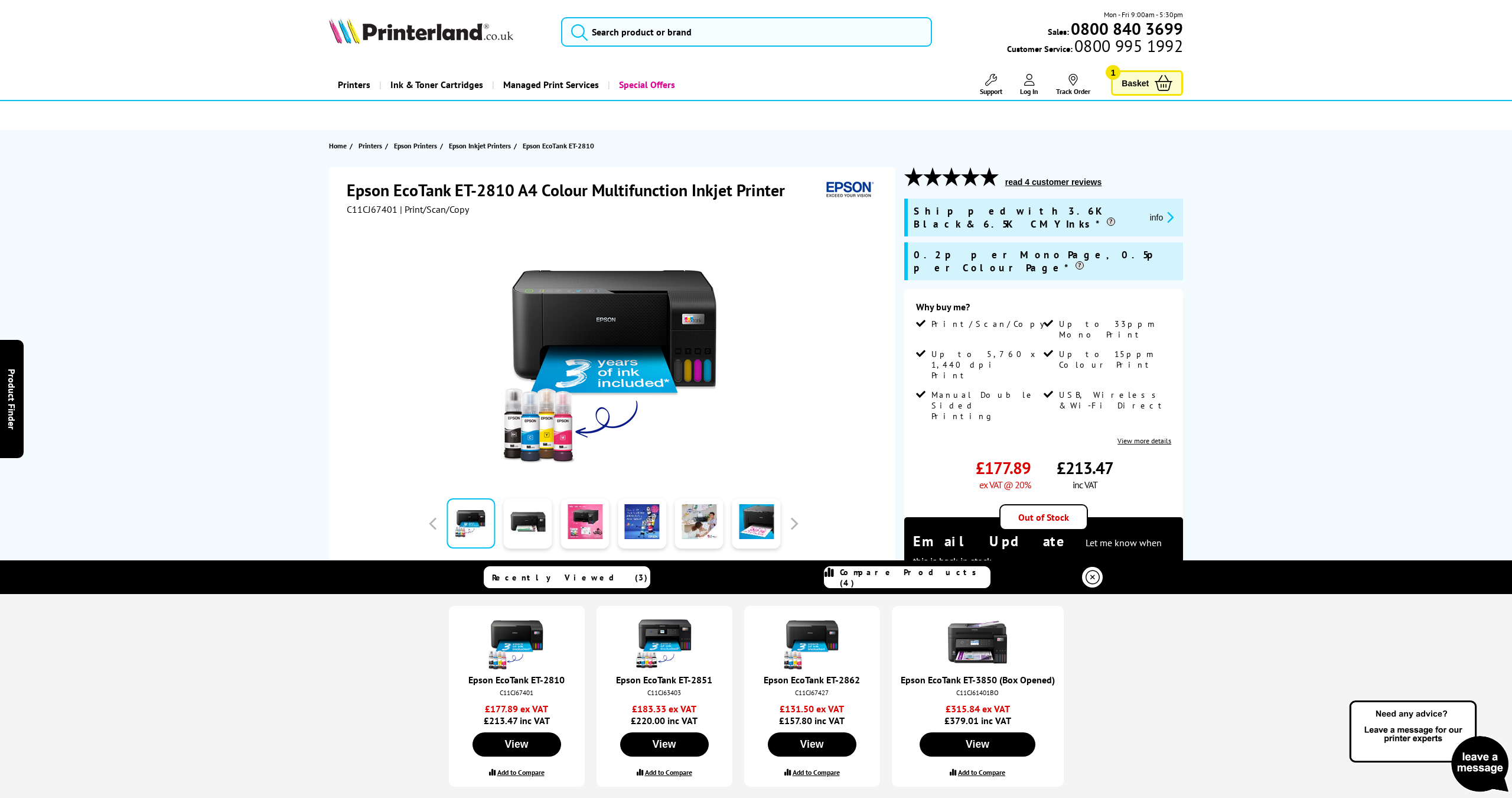
click at [526, 772] on label "Add to Compare" at bounding box center [521, 771] width 47 height 9
click at [0, 0] on input "Add to Compare" at bounding box center [0, 0] width 0 height 0
click at [880, 573] on span "Compare Products (4)" at bounding box center [914, 577] width 150 height 21
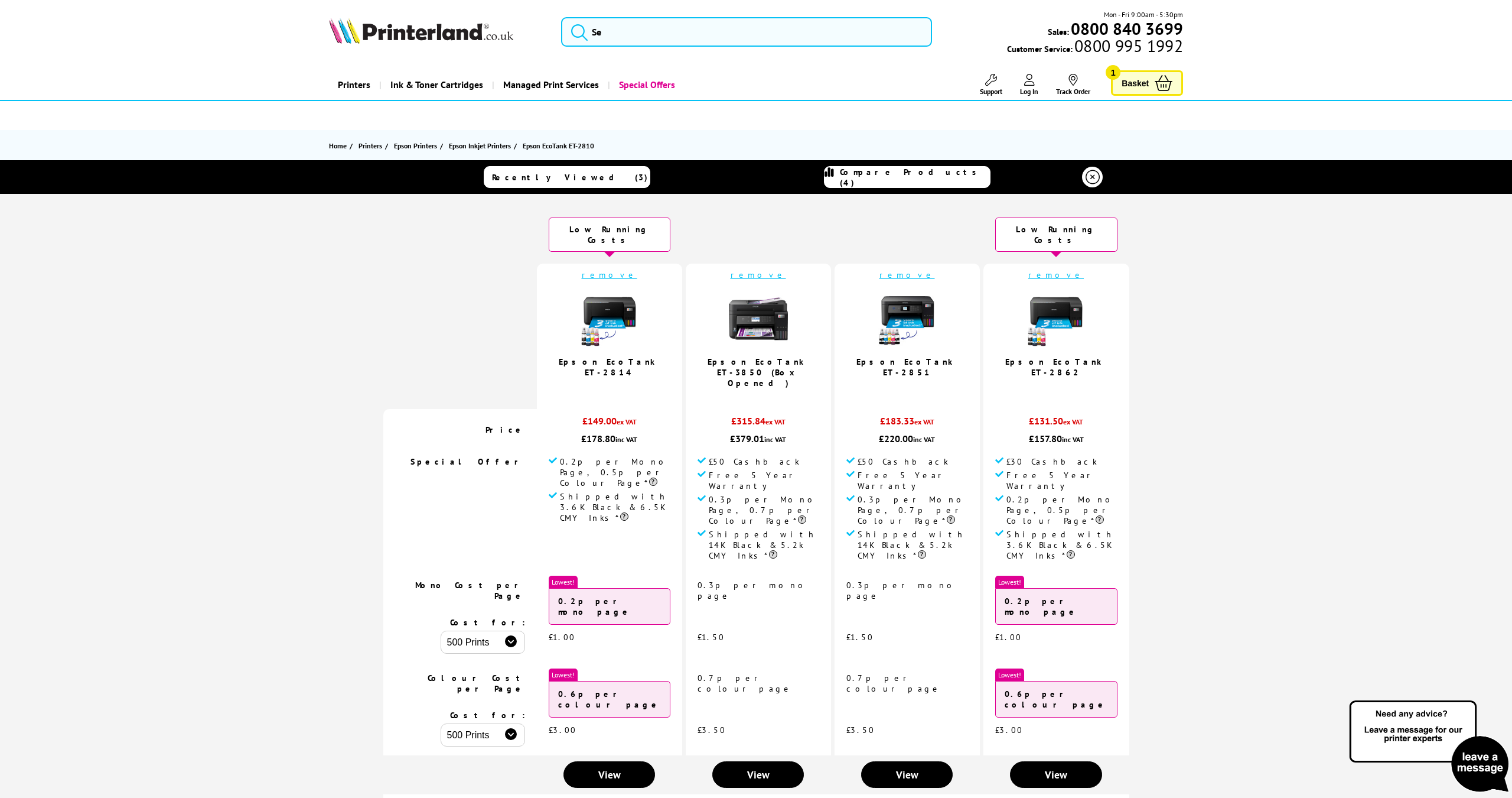
click at [1037, 270] on link "remove" at bounding box center [1055, 275] width 56 height 11
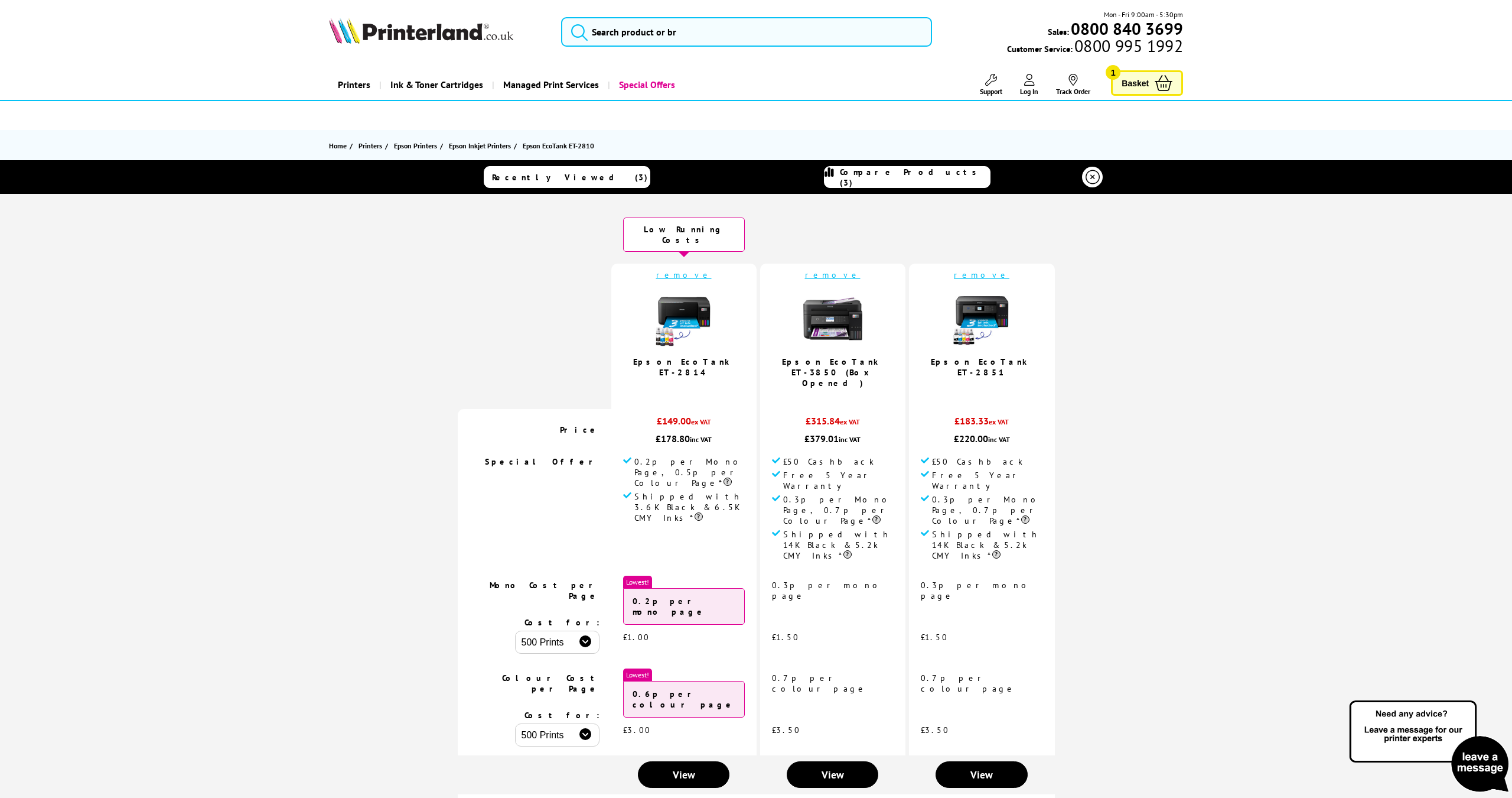
click at [834, 270] on link "remove" at bounding box center [833, 275] width 56 height 11
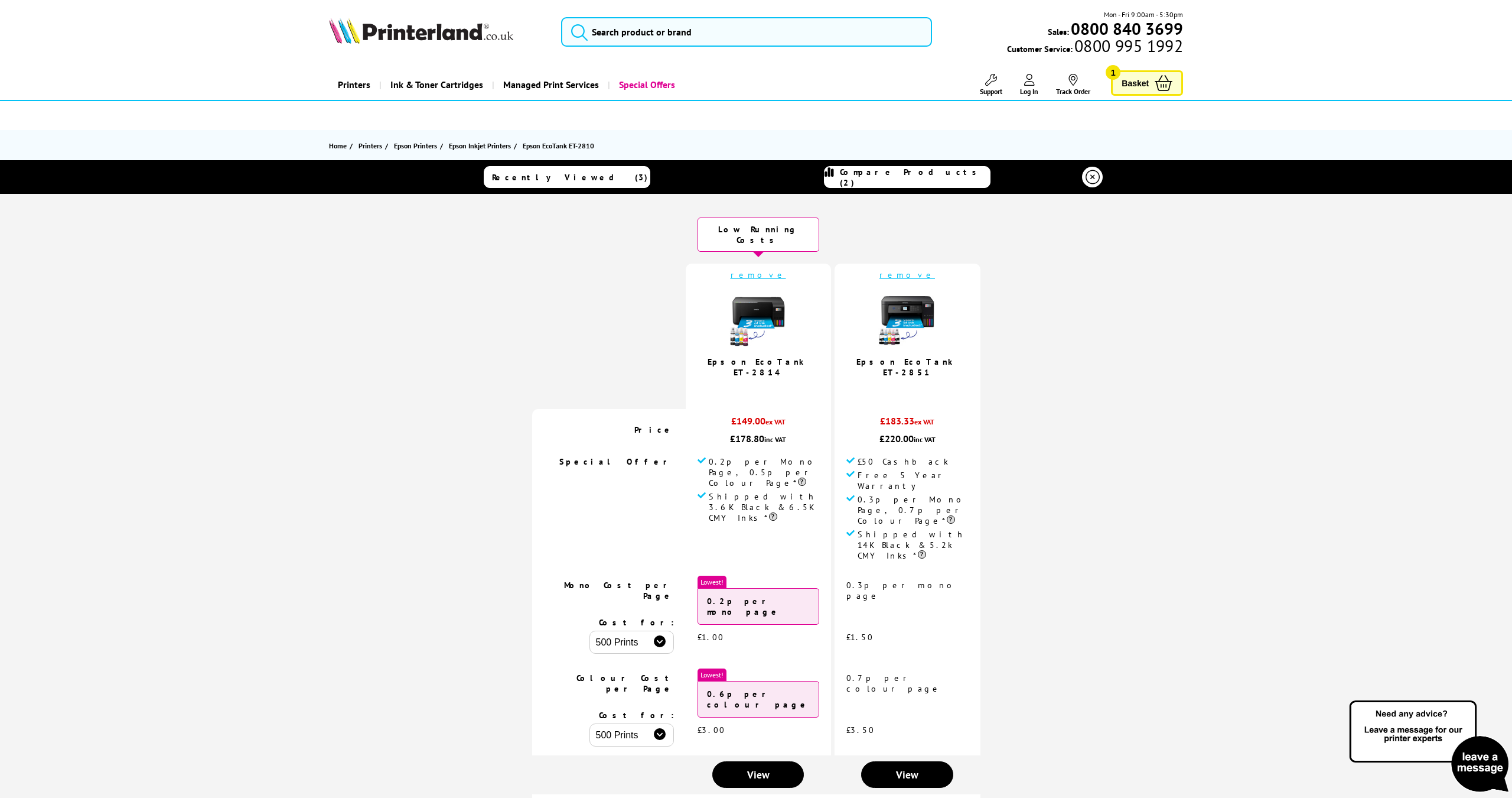
click at [611, 183] on link "Recently Viewed (3)" at bounding box center [566, 177] width 167 height 22
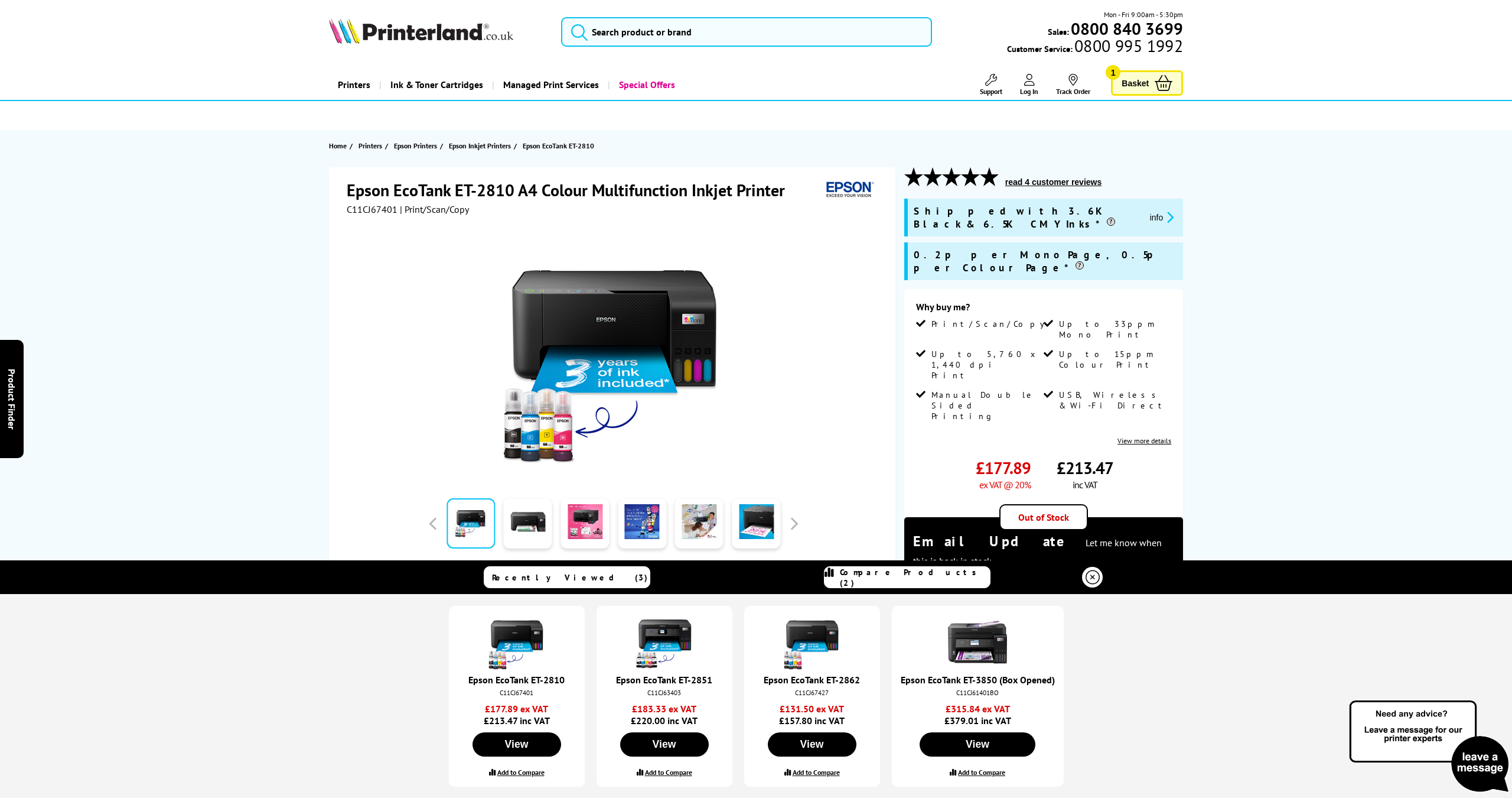
click at [519, 770] on label "Add to Compare" at bounding box center [521, 771] width 47 height 9
click at [0, 0] on input "Add to Compare" at bounding box center [0, 0] width 0 height 0
click at [910, 580] on span "Compare Products (3)" at bounding box center [914, 577] width 150 height 21
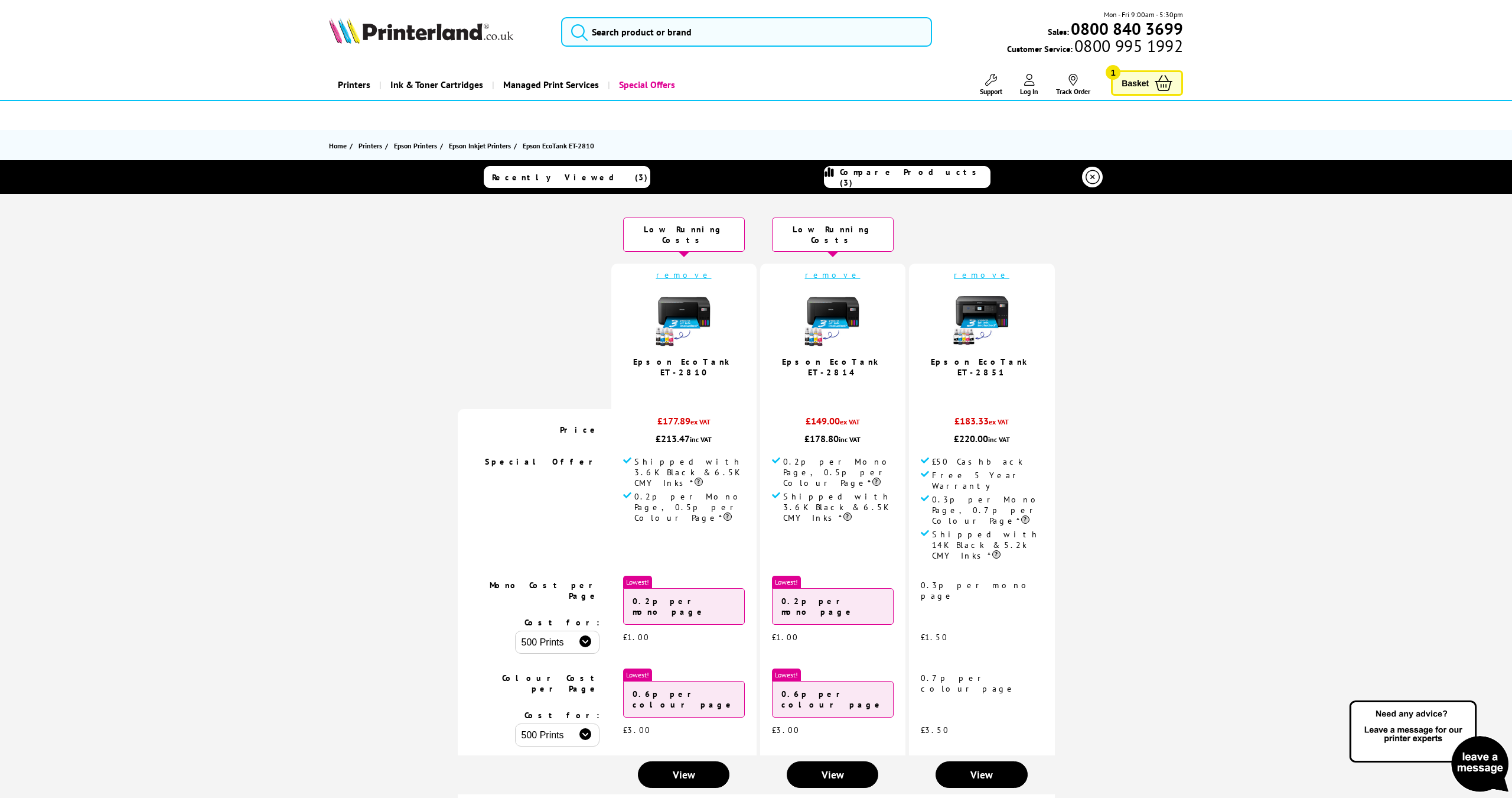
click at [961, 294] on img at bounding box center [981, 318] width 59 height 59
